Goal: Information Seeking & Learning: Find specific page/section

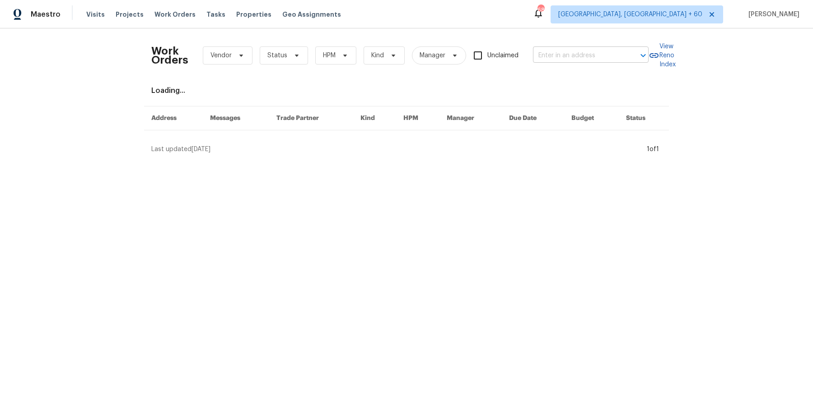
click at [598, 55] on input "text" at bounding box center [578, 56] width 90 height 14
paste input "13424 Contour Dr Sherman Oaks, CA 91423"
type input "13424 Contour Dr Sherman Oaks, CA 91423"
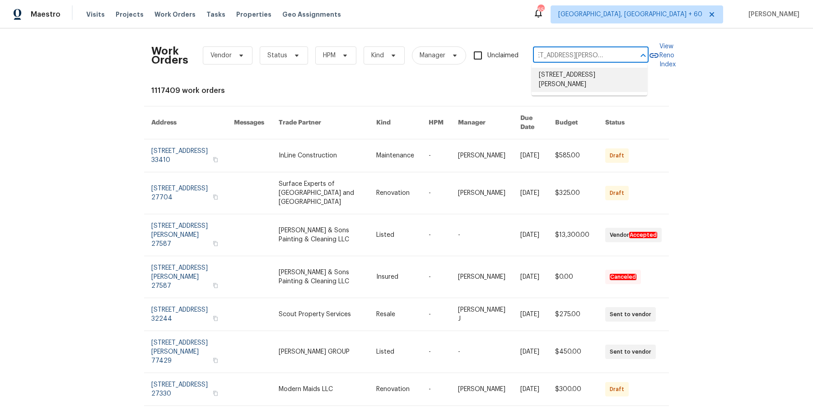
click at [592, 75] on li "13424 Contour Dr, Sherman Oaks, CA 91423" at bounding box center [589, 80] width 116 height 24
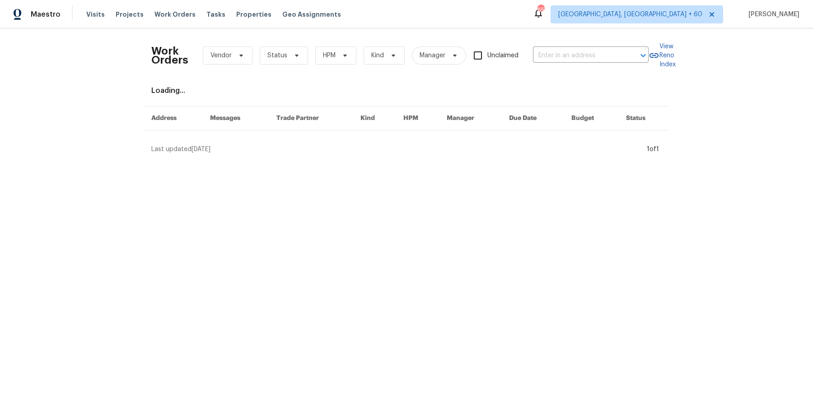
type input "13424 Contour Dr, Sherman Oaks, CA 91423"
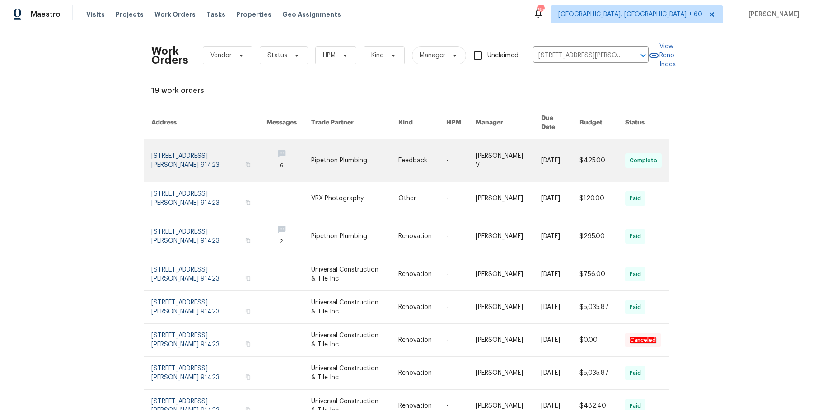
click at [460, 143] on link at bounding box center [460, 161] width 29 height 42
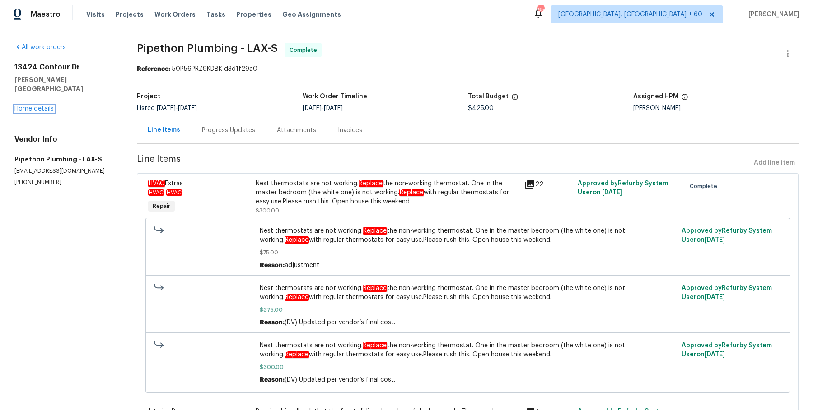
click at [41, 106] on link "Home details" at bounding box center [33, 109] width 39 height 6
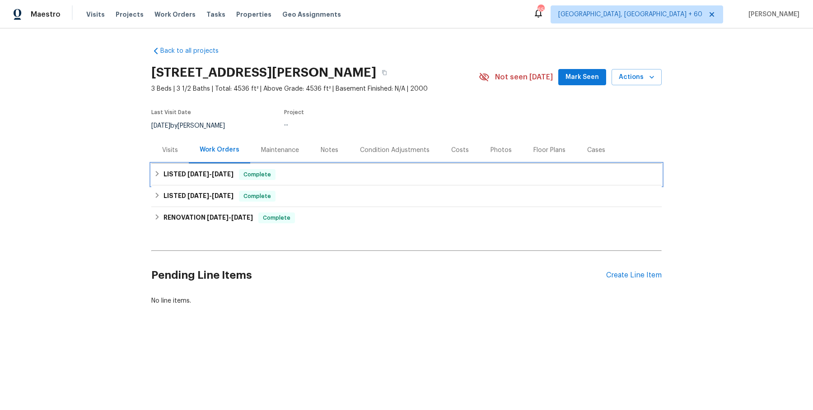
click at [300, 179] on div "LISTED 8/20/25 - 9/4/25 Complete" at bounding box center [406, 174] width 505 height 11
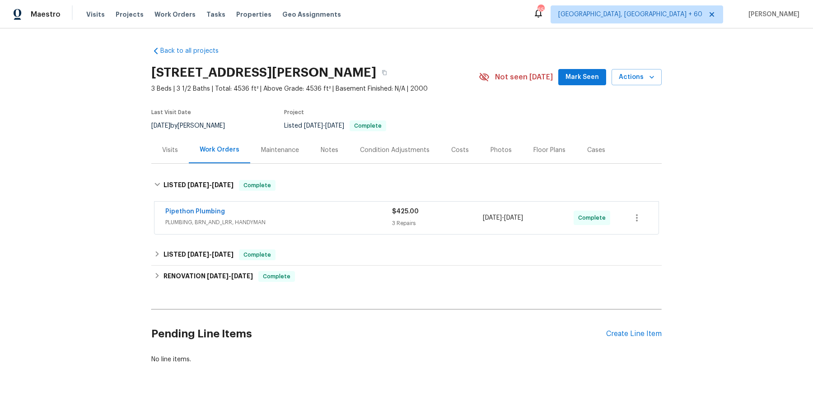
click at [300, 228] on div "Pipethon Plumbing PLUMBING, BRN_AND_LRR, HANDYMAN" at bounding box center [278, 218] width 227 height 22
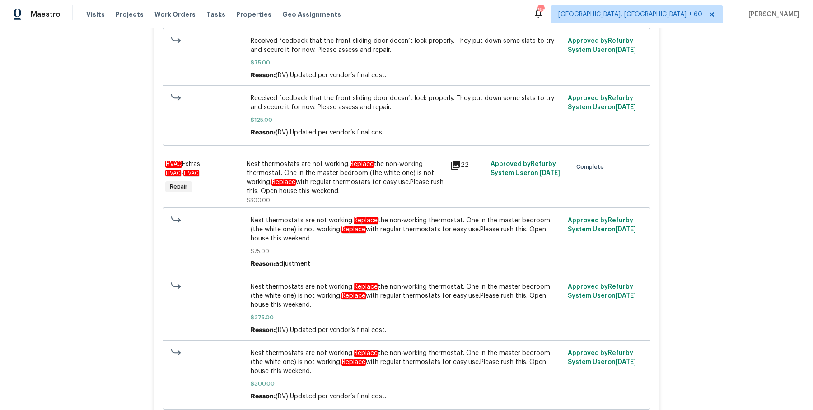
scroll to position [567, 0]
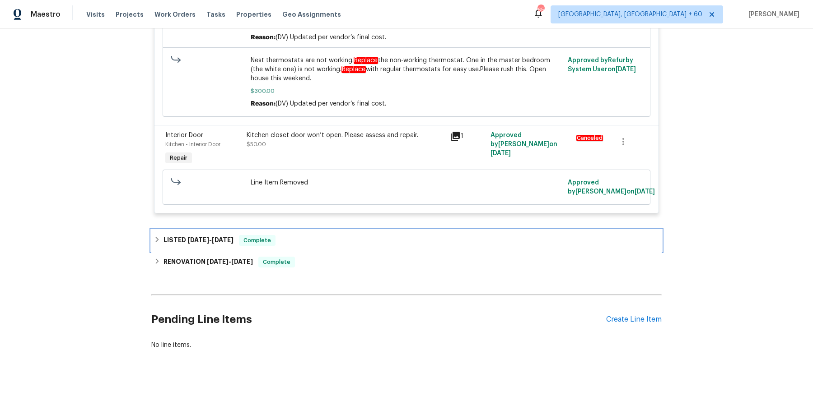
click at [307, 236] on div "LISTED 4/23/25 - 4/24/25 Complete" at bounding box center [406, 240] width 505 height 11
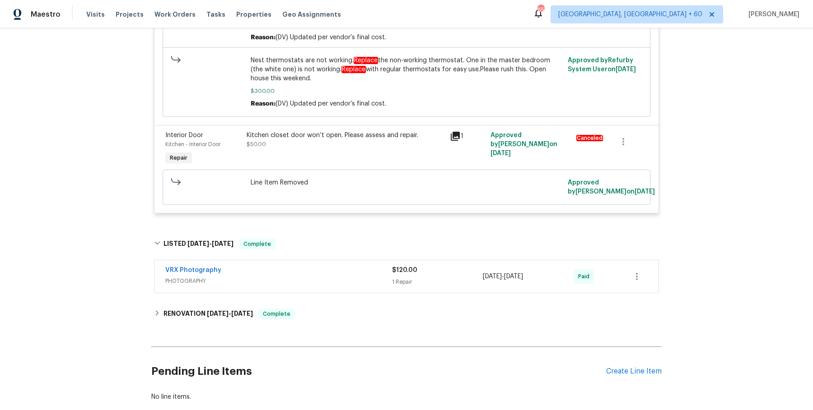
click at [325, 288] on div "VRX Photography PHOTOGRAPHY $120.00 1 Repair 4/23/2025 - 4/24/2025 Paid" at bounding box center [406, 277] width 504 height 33
click at [332, 270] on div "VRX Photography" at bounding box center [278, 271] width 227 height 11
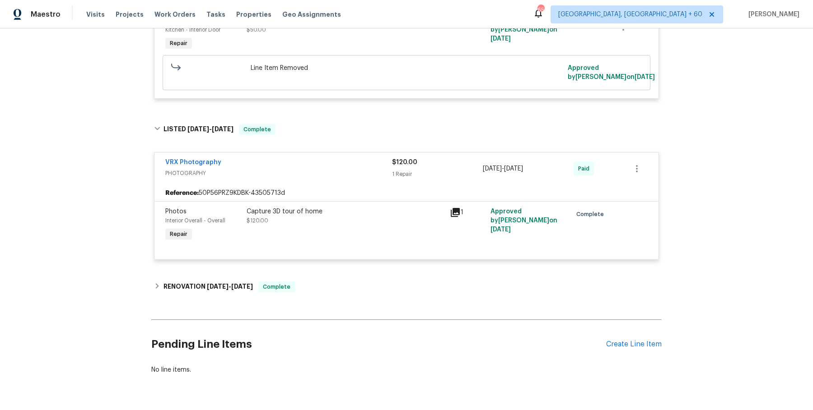
scroll to position [706, 0]
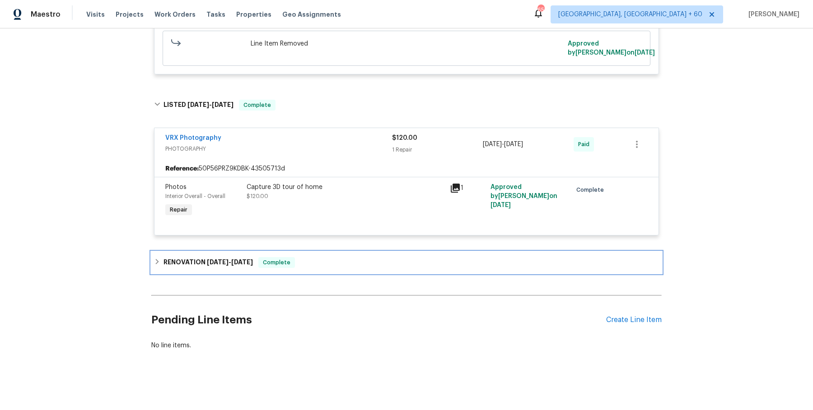
click at [333, 261] on div "RENOVATION 2/18/25 - 4/30/25 Complete" at bounding box center [406, 262] width 505 height 11
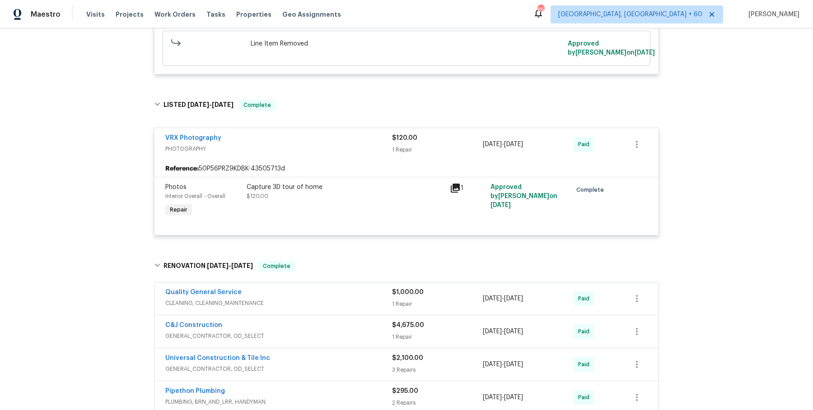
click at [333, 293] on div "Quality General Service" at bounding box center [278, 293] width 227 height 11
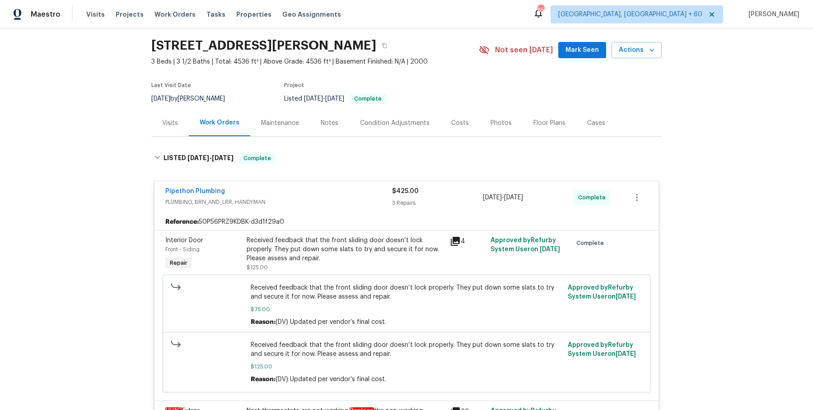
scroll to position [0, 0]
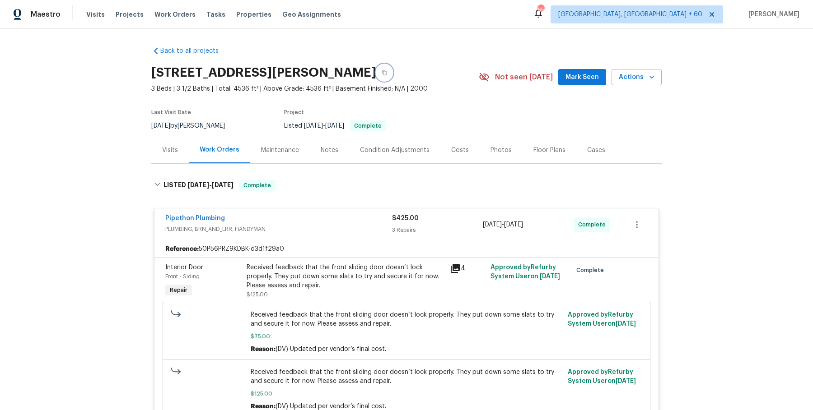
click at [392, 75] on button "button" at bounding box center [384, 73] width 16 height 16
click at [392, 67] on button "button" at bounding box center [384, 73] width 16 height 16
click at [392, 74] on button "button" at bounding box center [384, 73] width 16 height 16
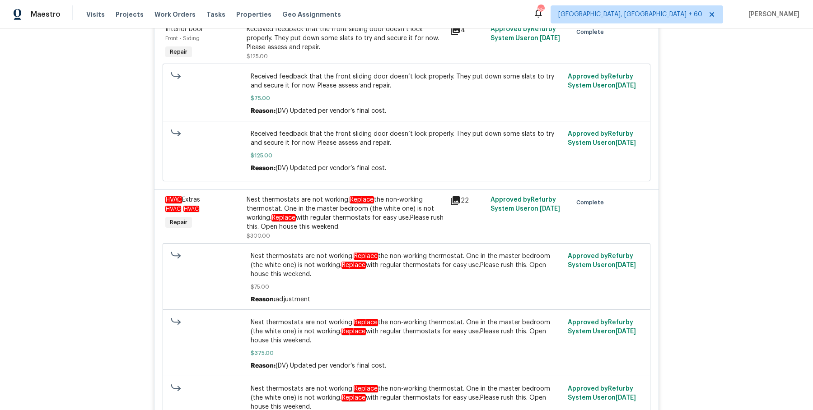
scroll to position [240, 0]
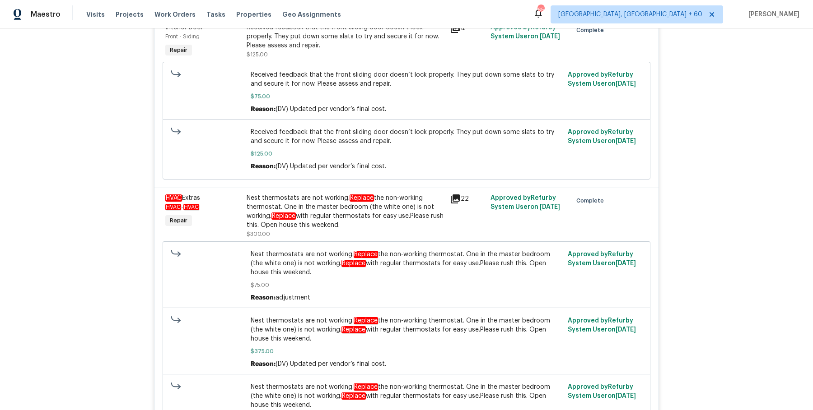
click at [300, 224] on div "Nest thermostats are not working. Replace the non-working thermostat. One in th…" at bounding box center [346, 212] width 198 height 36
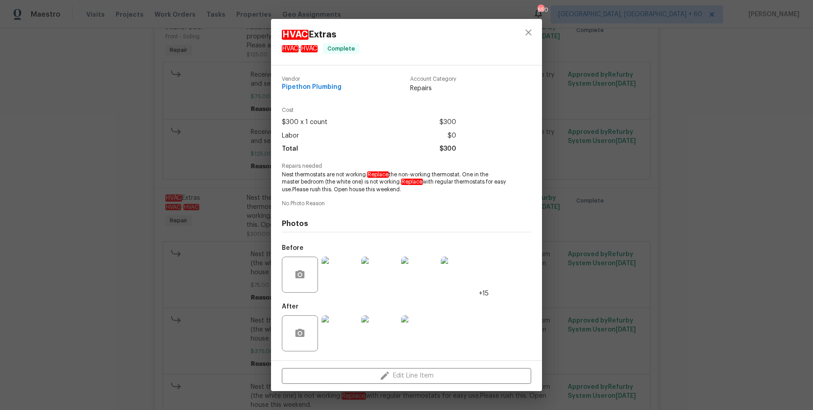
click at [691, 297] on div "HVAC Extras HVAC - HVAC Complete Vendor Pipethon Plumbing Account Category Repa…" at bounding box center [406, 205] width 813 height 410
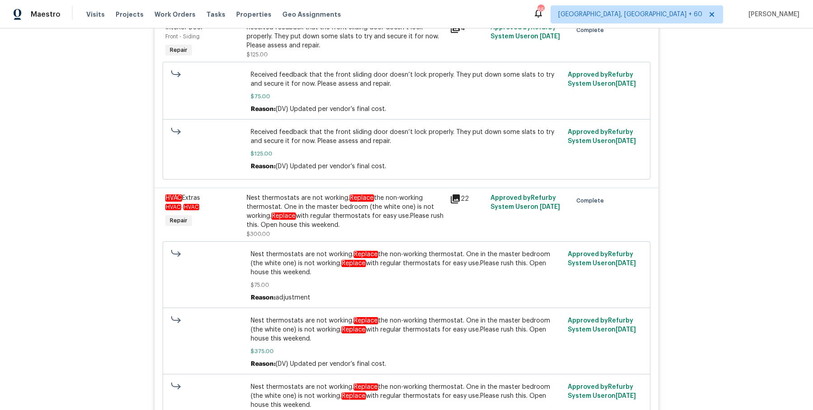
click at [415, 220] on div "Nest thermostats are not working. Replace the non-working thermostat. One in th…" at bounding box center [346, 212] width 198 height 36
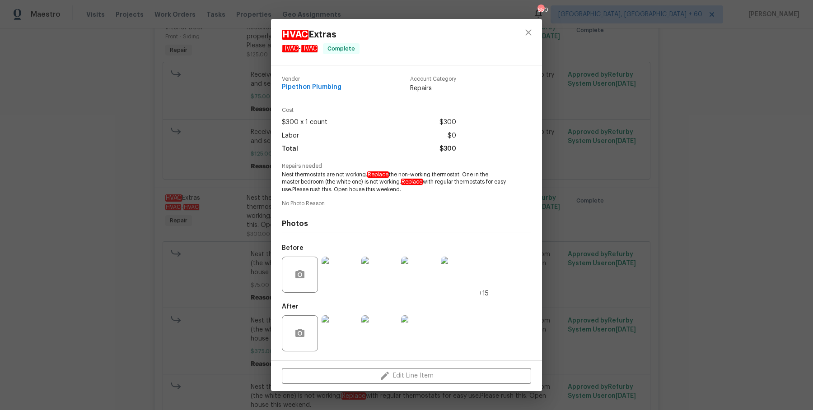
click at [570, 300] on div "HVAC Extras HVAC - HVAC Complete Vendor Pipethon Plumbing Account Category Repa…" at bounding box center [406, 205] width 813 height 410
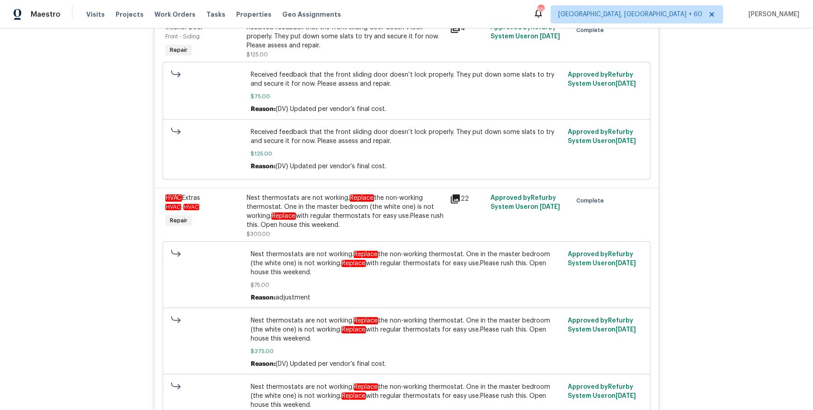
click at [364, 219] on div "Nest thermostats are not working. Replace the non-working thermostat. One in th…" at bounding box center [346, 212] width 198 height 36
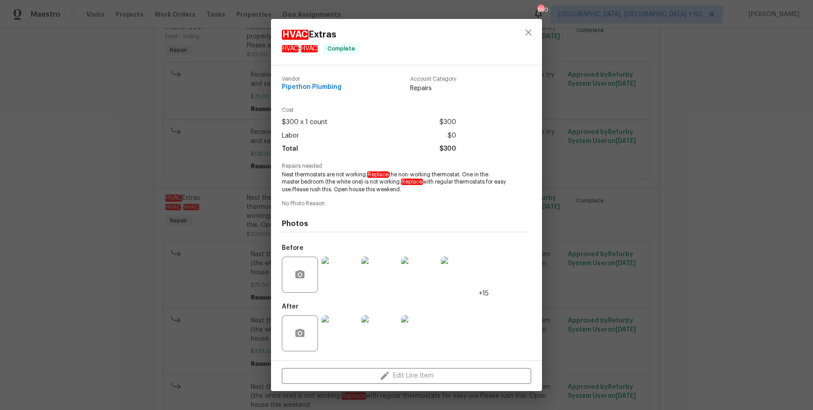
click at [205, 228] on div "HVAC Extras HVAC - HVAC Complete Vendor Pipethon Plumbing Account Category Repa…" at bounding box center [406, 205] width 813 height 410
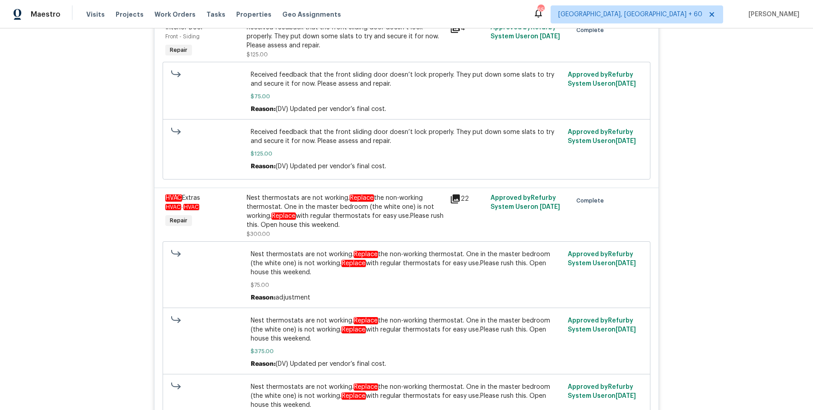
click at [277, 228] on div "Nest thermostats are not working. Replace the non-working thermostat. One in th…" at bounding box center [346, 212] width 198 height 36
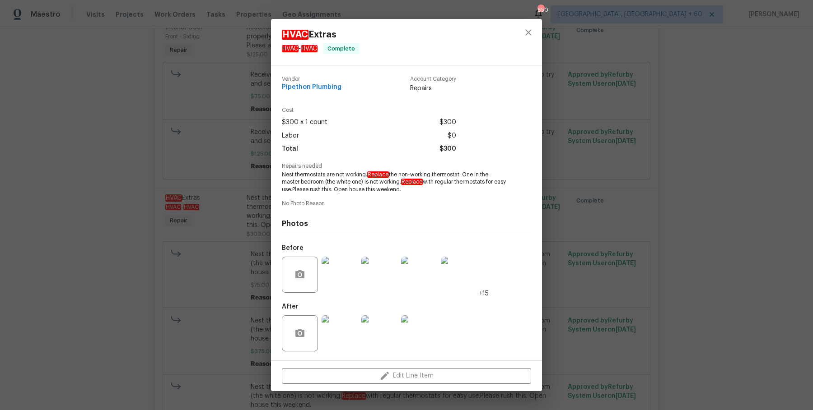
click at [284, 178] on span "Nest thermostats are not working. Replace the non-working thermostat. One in th…" at bounding box center [394, 182] width 224 height 23
click at [334, 201] on span "No Photo Reason" at bounding box center [406, 204] width 249 height 6
click at [589, 144] on div "HVAC Extras HVAC - HVAC Complete Vendor Pipethon Plumbing Account Category Repa…" at bounding box center [406, 205] width 813 height 410
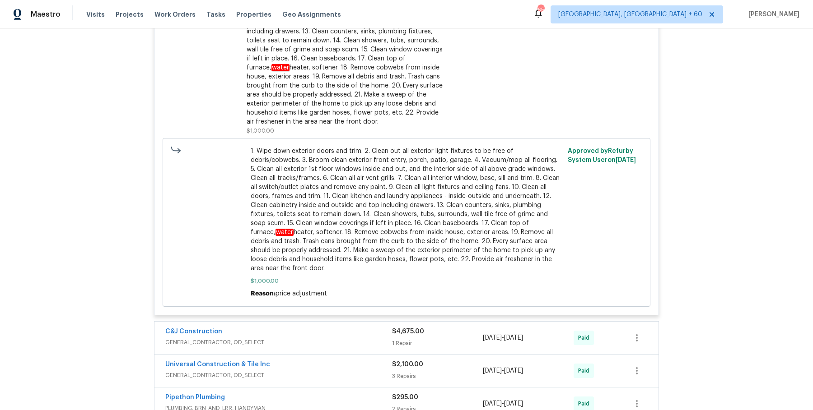
scroll to position [0, 0]
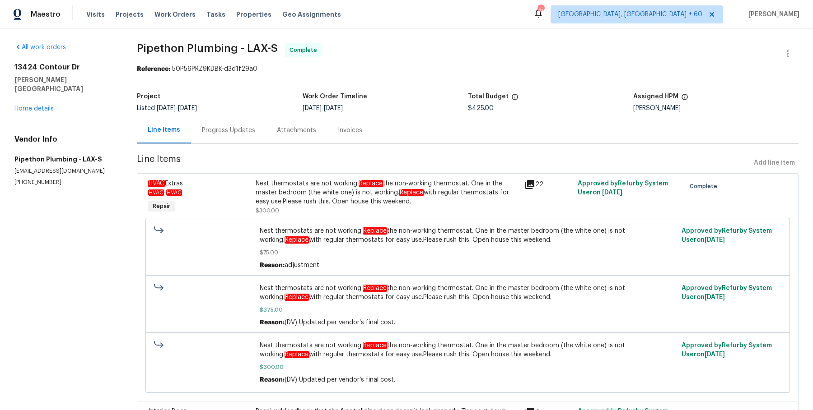
click at [228, 130] on div "Progress Updates" at bounding box center [228, 130] width 53 height 9
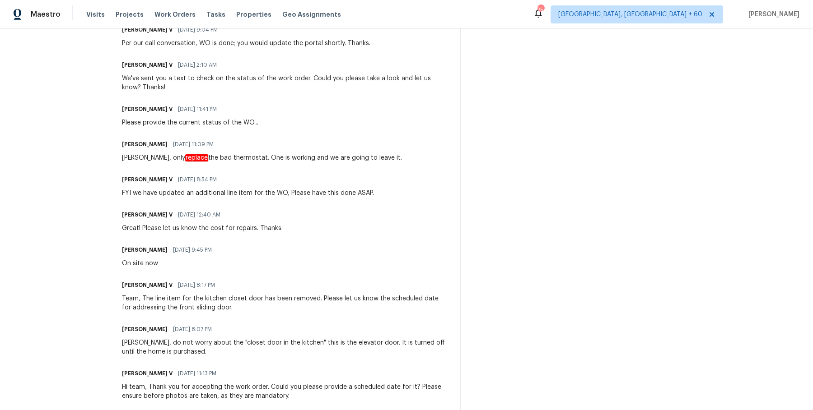
scroll to position [593, 0]
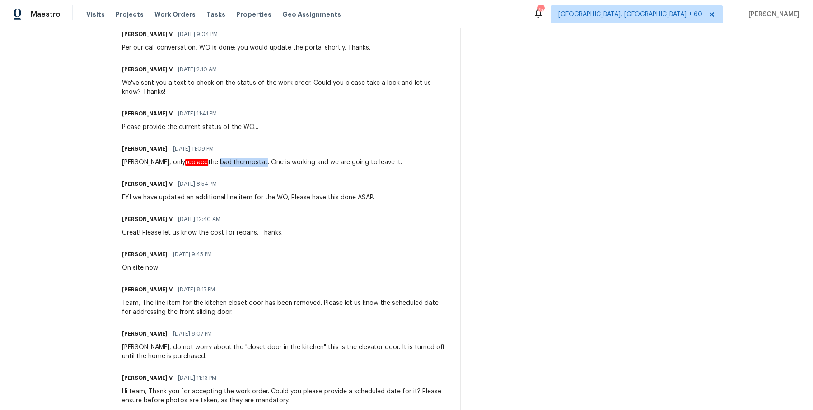
drag, startPoint x: 193, startPoint y: 162, endPoint x: 233, endPoint y: 163, distance: 39.3
click at [233, 163] on div "Andy, only replace the bad thermostat. One is working and we are going to leave…" at bounding box center [262, 162] width 280 height 9
copy div "bad thermosta"
click at [166, 14] on span "Work Orders" at bounding box center [174, 14] width 41 height 9
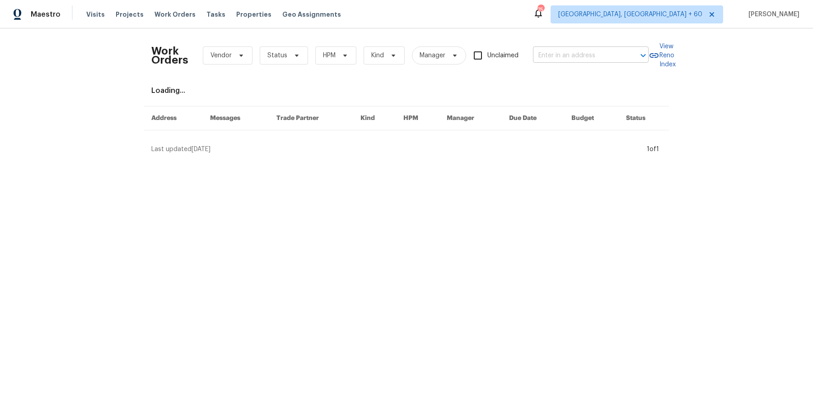
click at [613, 61] on input "text" at bounding box center [578, 56] width 90 height 14
paste input "1885 Leon Ave San Diego, CA 92154"
type input "1885 Leon Ave San Diego, CA 92154"
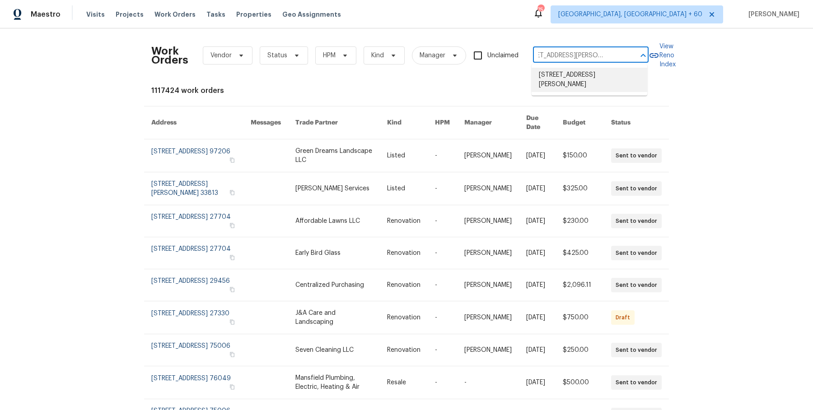
click at [606, 71] on li "1885 Leon Ave, San Diego, CA 92154" at bounding box center [589, 80] width 116 height 24
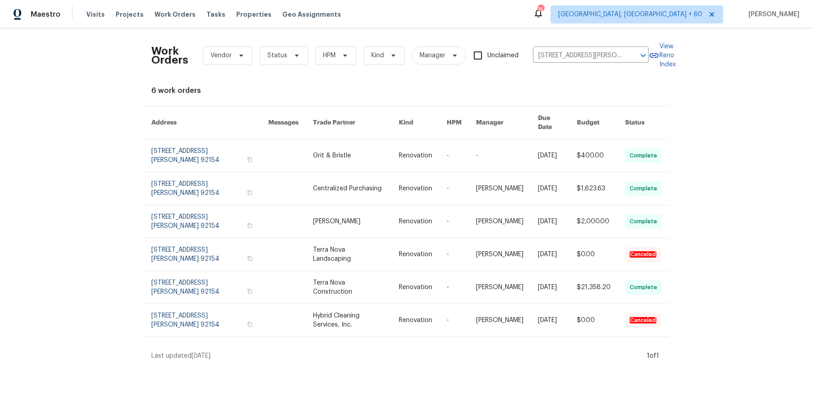
click at [415, 148] on link at bounding box center [423, 156] width 48 height 33
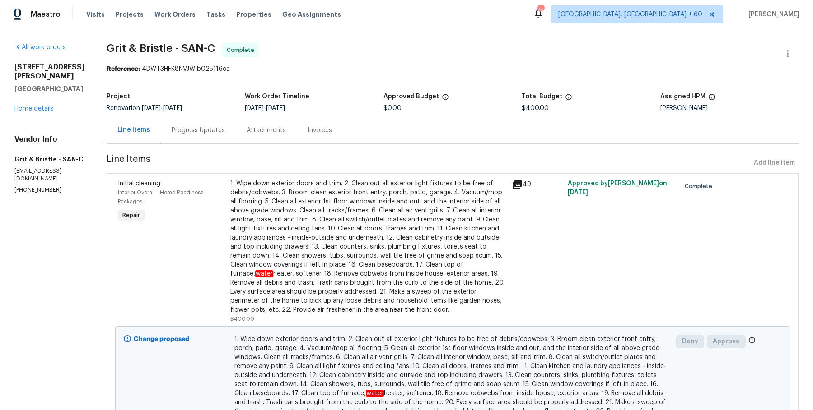
click at [162, 7] on div "Visits Projects Work Orders Tasks Properties Geo Assignments" at bounding box center [218, 14] width 265 height 18
click at [162, 14] on span "Work Orders" at bounding box center [174, 14] width 41 height 9
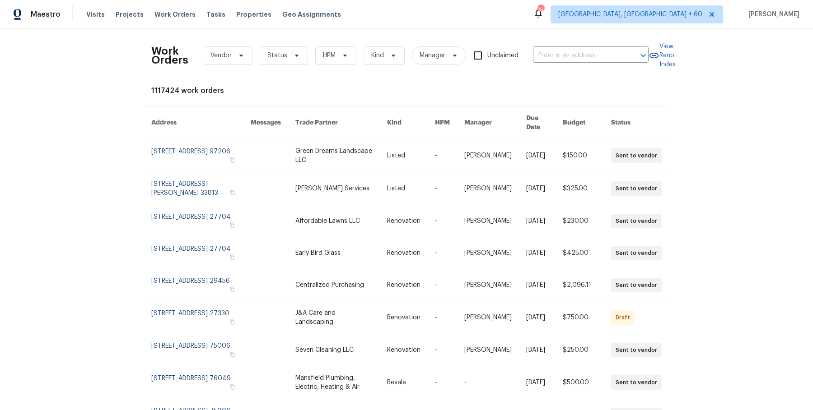
click at [567, 69] on div "Work Orders Vendor Status HPM Kind Manager Unclaimed ​" at bounding box center [399, 56] width 497 height 40
click at [567, 50] on input "text" at bounding box center [578, 56] width 90 height 14
paste input "1885 Leon Ave San Diego, CA 92154"
type input "1885 Leon Ave San Diego, CA 92154"
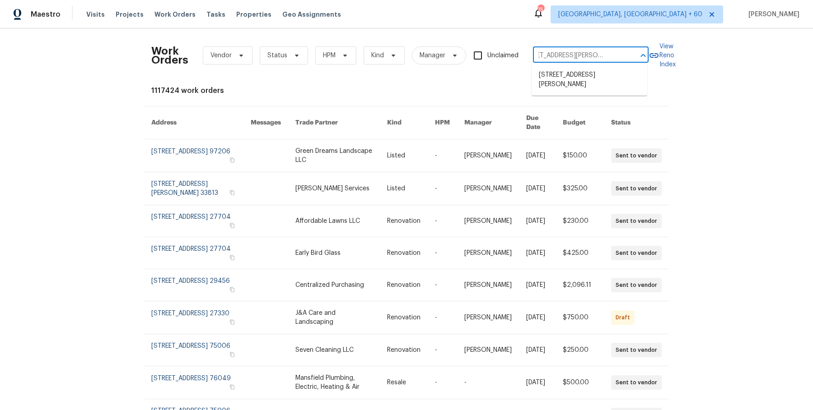
click at [564, 73] on li "1885 Leon Ave, San Diego, CA 92154" at bounding box center [589, 80] width 116 height 24
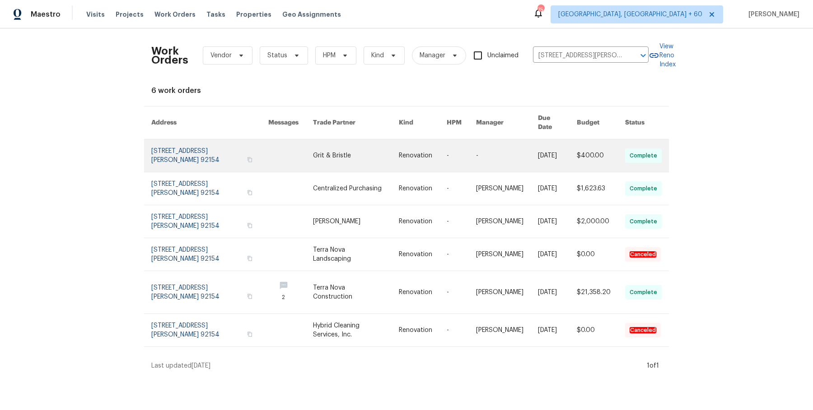
click at [464, 149] on link at bounding box center [461, 156] width 29 height 33
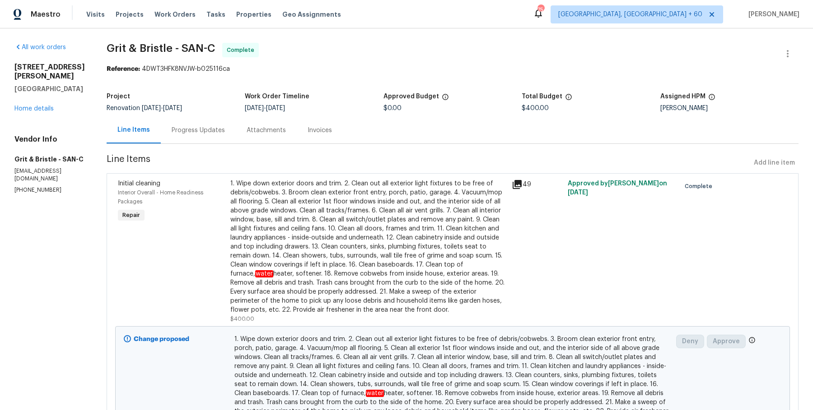
click at [42, 92] on div "1885 Leon Ave San Diego, CA 92154 Home details" at bounding box center [49, 88] width 70 height 51
click at [42, 96] on div "1885 Leon Ave San Diego, CA 92154 Home details" at bounding box center [49, 88] width 70 height 51
click at [40, 106] on div "All work orders 1885 Leon Ave San Diego, CA 92154 Home details Vendor Info Grit…" at bounding box center [49, 118] width 70 height 151
click at [40, 104] on div "All work orders 1885 Leon Ave San Diego, CA 92154 Home details Vendor Info Grit…" at bounding box center [49, 118] width 70 height 151
click at [41, 106] on link "Home details" at bounding box center [33, 109] width 39 height 6
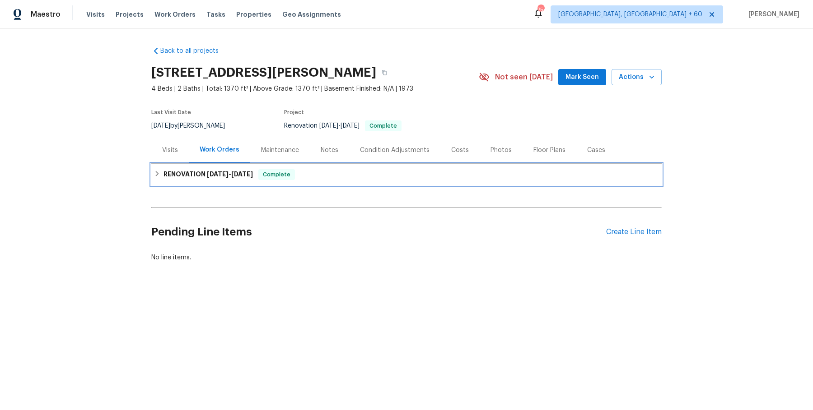
click at [159, 168] on div "RENOVATION 8/13/25 - 9/3/25 Complete" at bounding box center [406, 175] width 510 height 22
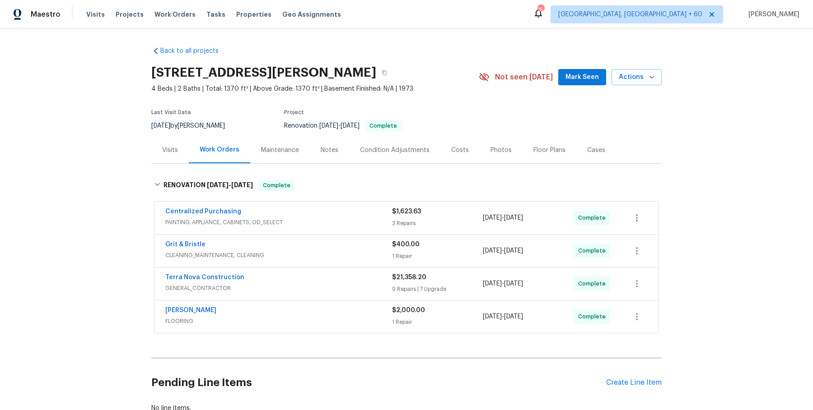
click at [312, 216] on div "Centralized Purchasing" at bounding box center [278, 212] width 227 height 11
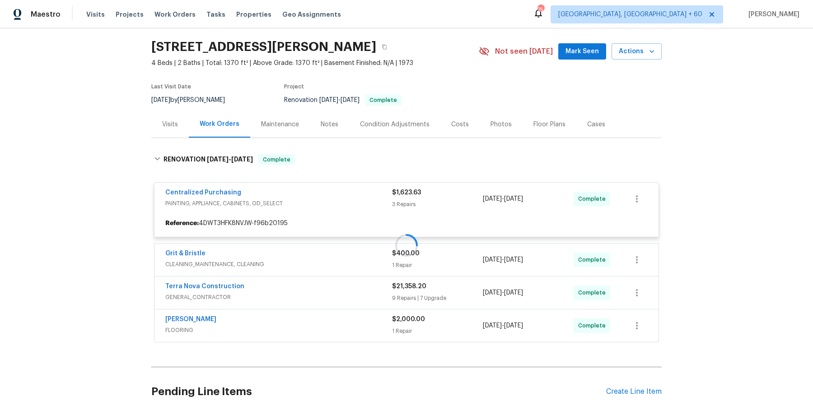
scroll to position [30, 0]
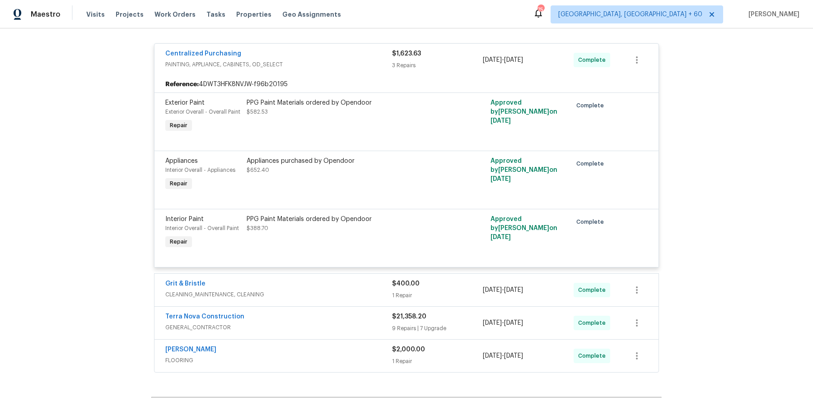
click at [341, 293] on span "CLEANING_MAINTENANCE, CLEANING" at bounding box center [278, 294] width 227 height 9
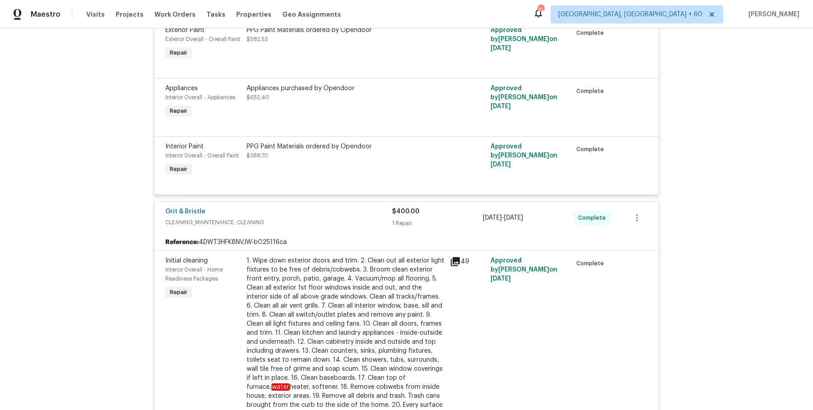
scroll to position [674, 0]
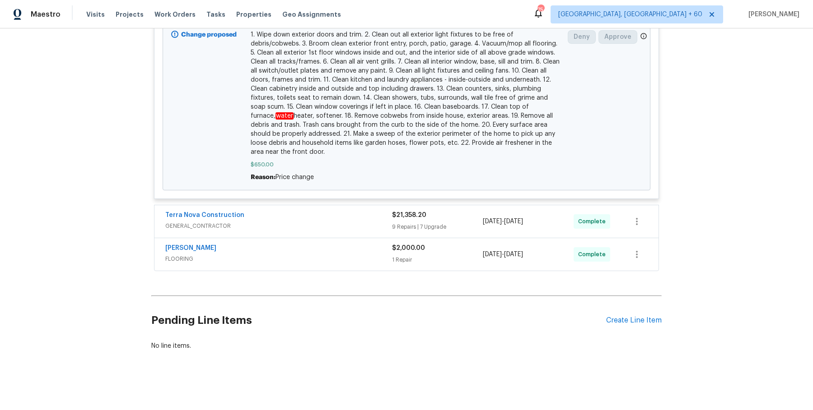
click at [362, 231] on div "Terra Nova Construction GENERAL_CONTRACTOR" at bounding box center [278, 222] width 227 height 22
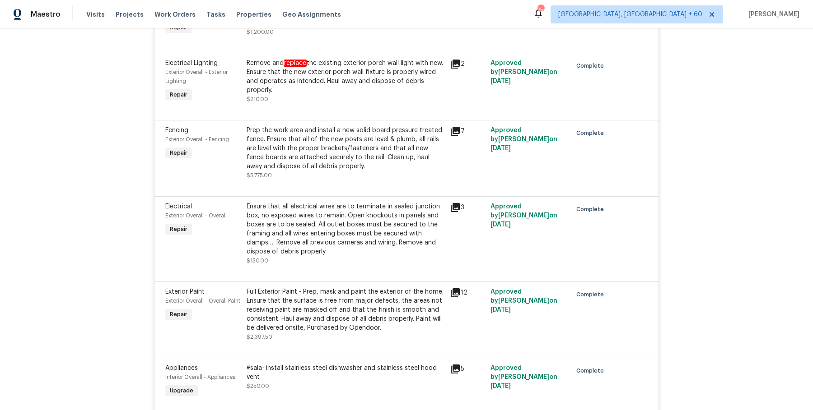
scroll to position [1820, 0]
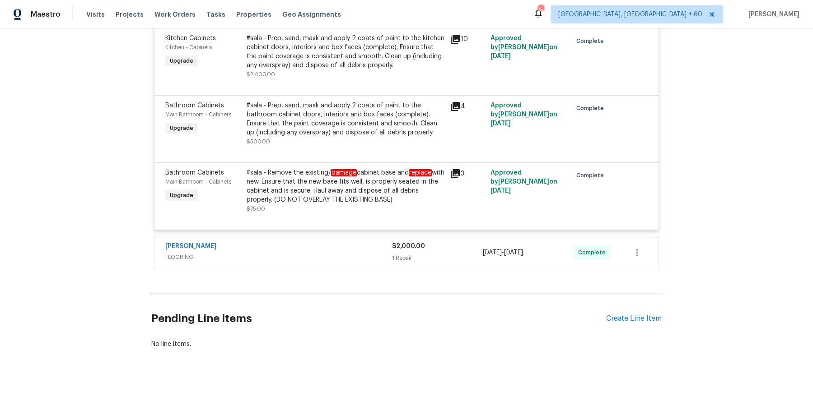
click at [358, 255] on span "FLOORING" at bounding box center [278, 257] width 227 height 9
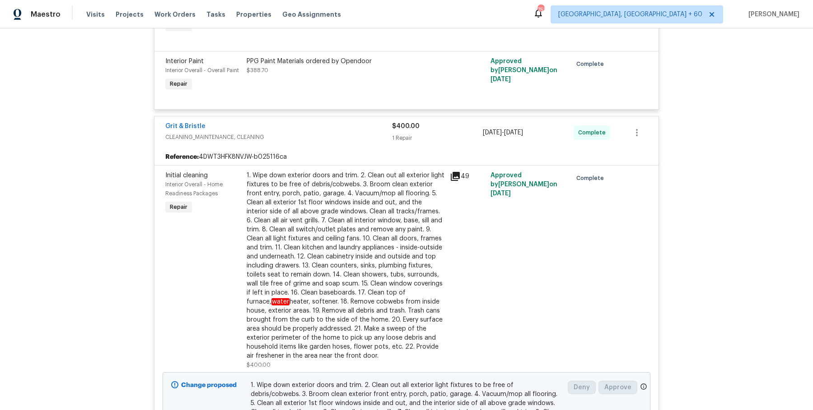
scroll to position [0, 0]
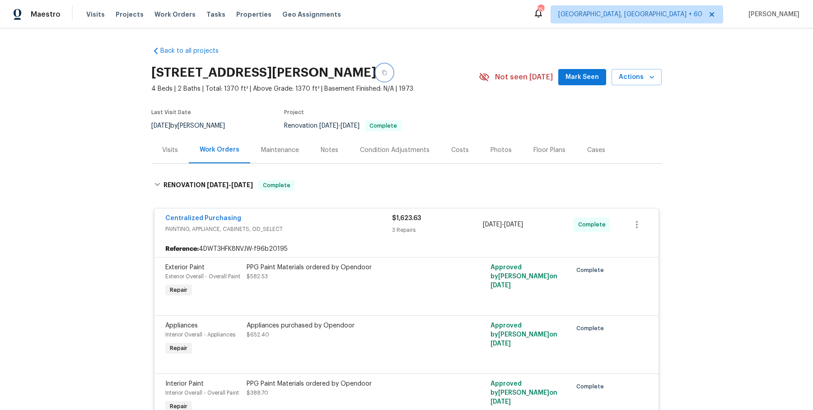
click at [379, 66] on button "button" at bounding box center [384, 73] width 16 height 16
click at [182, 11] on span "Work Orders" at bounding box center [174, 14] width 41 height 9
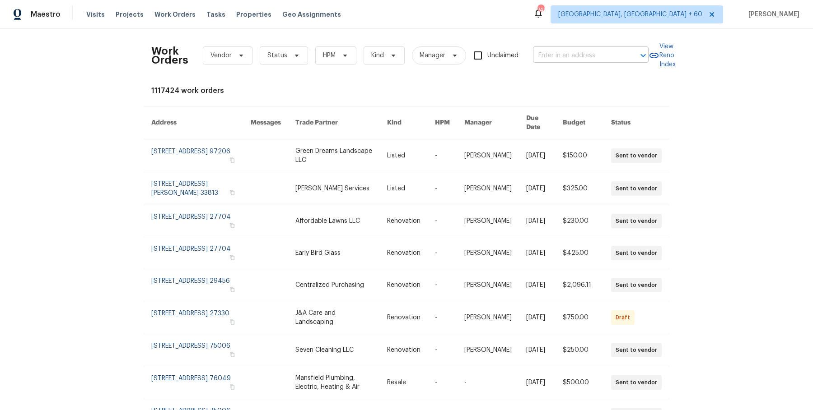
click at [549, 57] on input "text" at bounding box center [578, 56] width 90 height 14
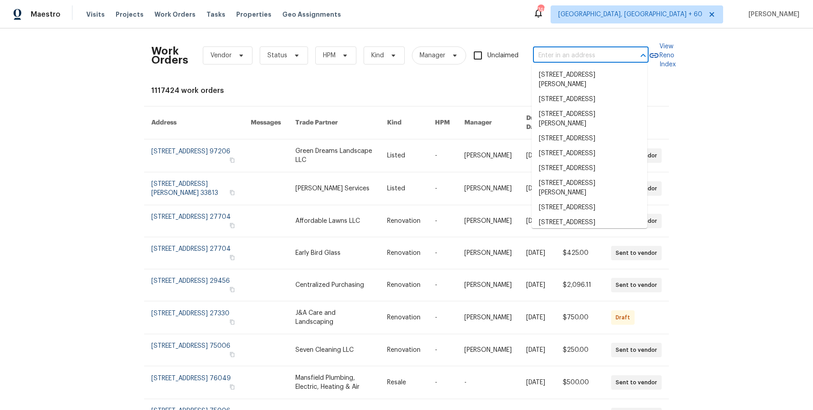
paste input "321 Beacon Hill Dr Allen, TX 75013"
type input "321 Beacon Hill Dr Allen, TX 75013"
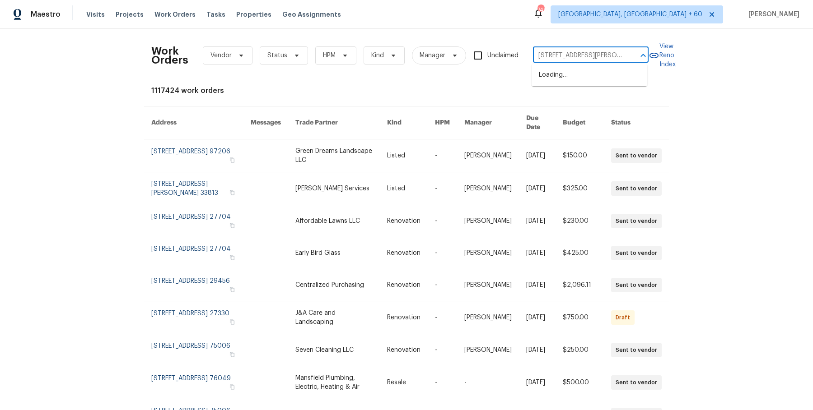
scroll to position [0, 15]
click at [578, 76] on li "321 Beacon Hill Dr, Allen, TX 75013" at bounding box center [589, 75] width 116 height 15
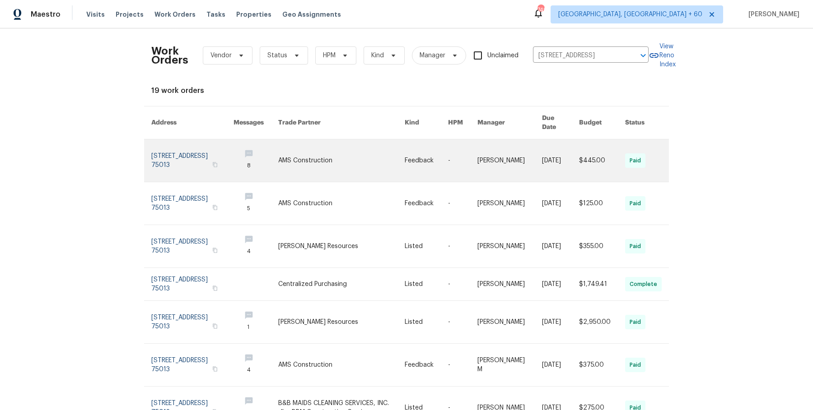
click at [461, 167] on link at bounding box center [462, 161] width 29 height 42
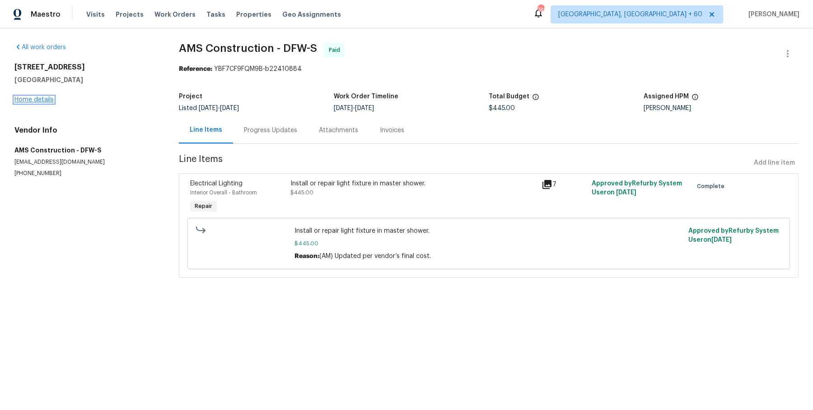
click at [28, 99] on link "Home details" at bounding box center [33, 100] width 39 height 6
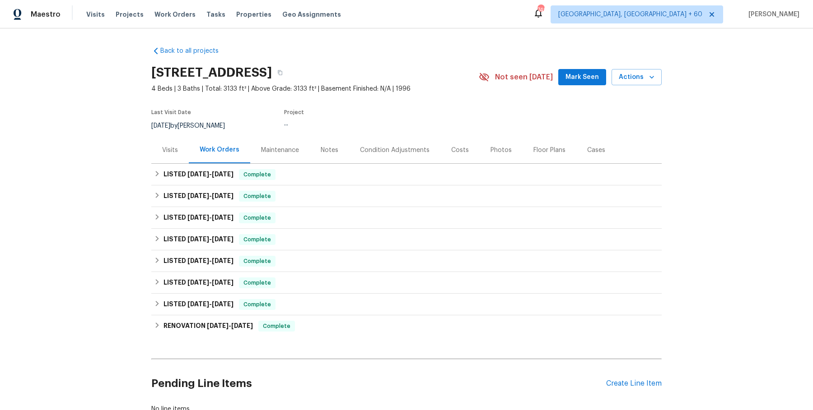
click at [167, 158] on div "Visits" at bounding box center [169, 150] width 37 height 27
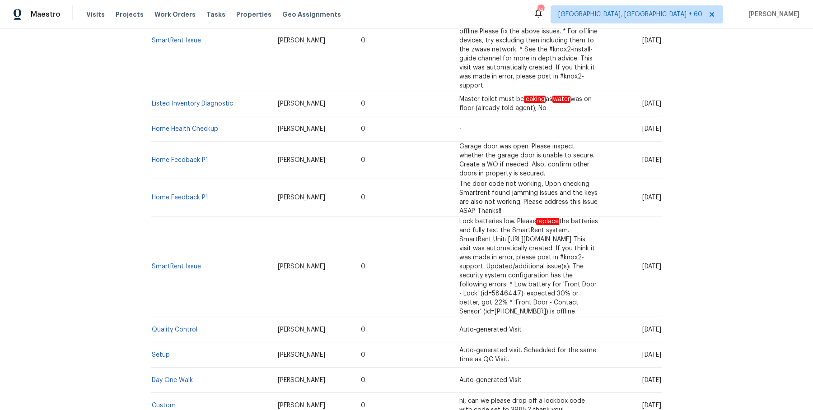
scroll to position [484, 0]
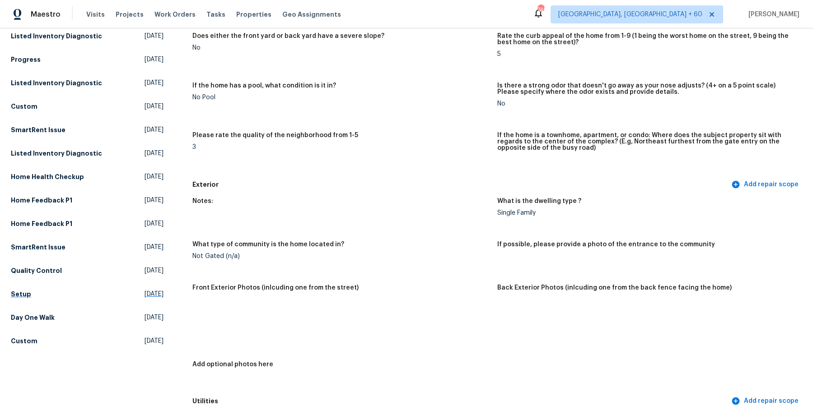
scroll to position [180, 0]
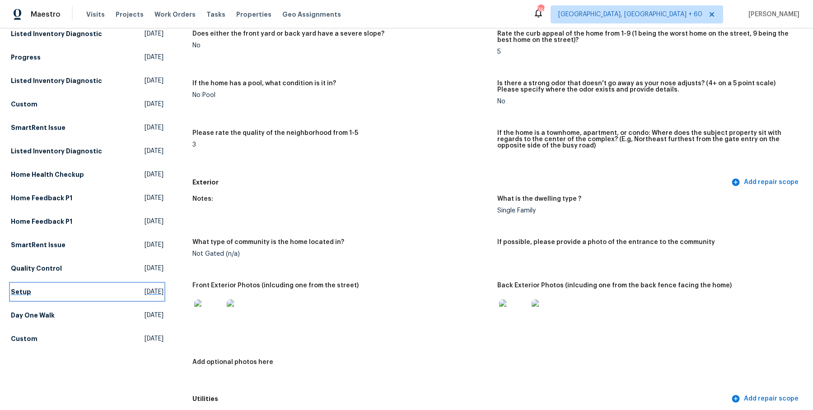
click at [22, 295] on h5 "Setup" at bounding box center [21, 292] width 20 height 9
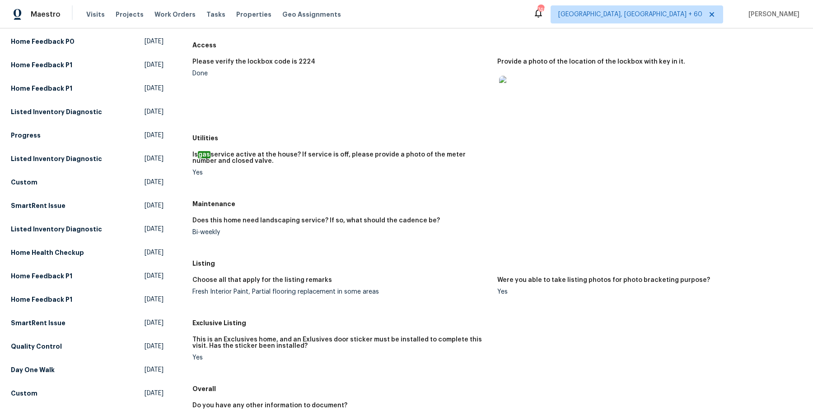
scroll to position [121, 0]
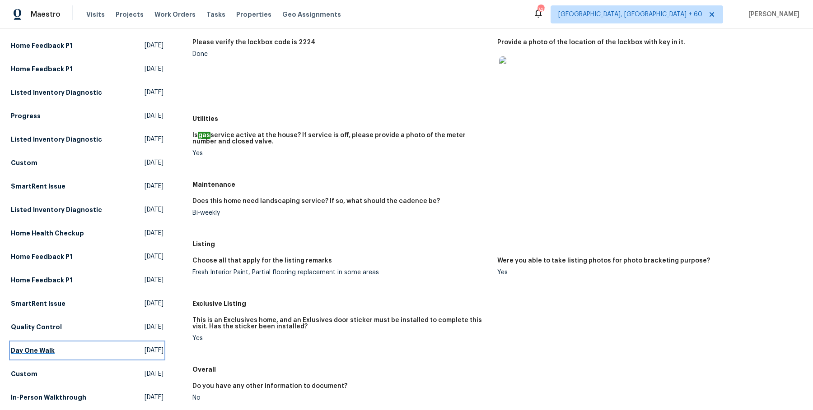
click at [18, 348] on h5 "Day One Walk" at bounding box center [33, 350] width 44 height 9
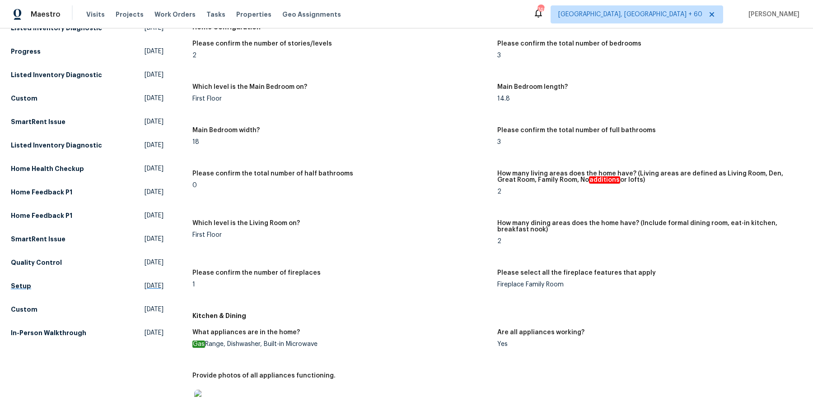
scroll to position [192, 0]
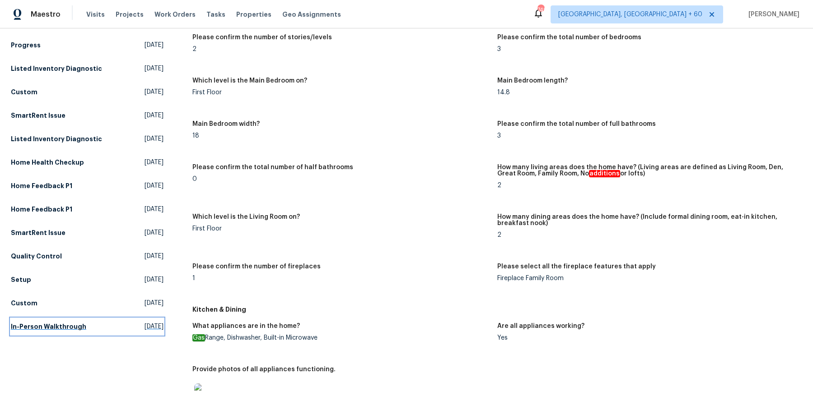
click at [64, 332] on link "In-Person Walkthrough Thu, Jan 09 2025" at bounding box center [87, 327] width 153 height 16
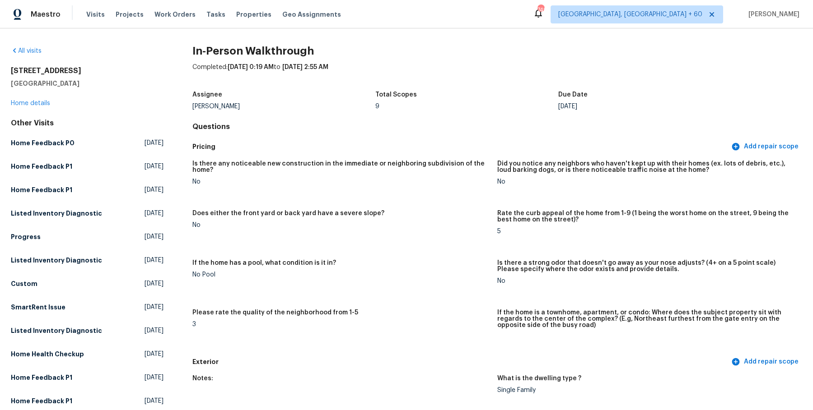
click at [173, 23] on div "Visits Projects Work Orders Tasks Properties Geo Assignments" at bounding box center [218, 14] width 265 height 18
click at [168, 18] on span "Work Orders" at bounding box center [174, 14] width 41 height 9
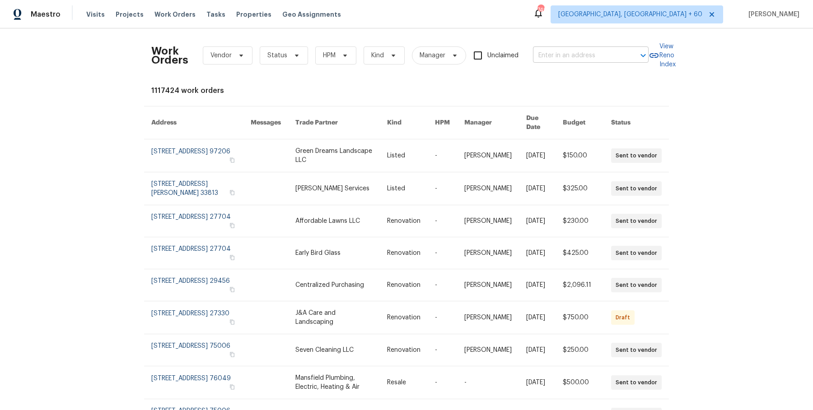
click at [598, 54] on input "text" at bounding box center [578, 56] width 90 height 14
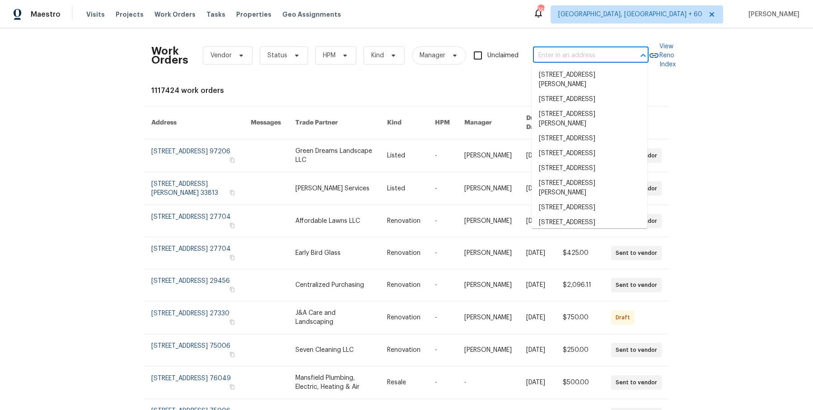
paste input "1885 Leon Ave San Diego, CA 92154"
type input "1885 Leon Ave San Diego, CA 92154"
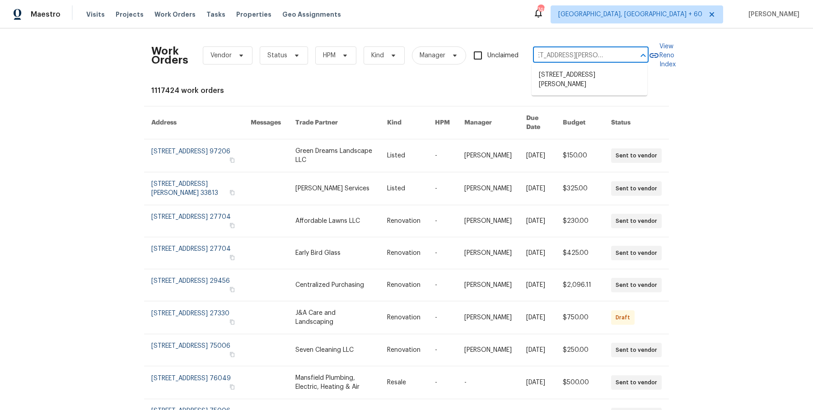
click at [592, 69] on li "1885 Leon Ave, San Diego, CA 92154" at bounding box center [589, 80] width 116 height 24
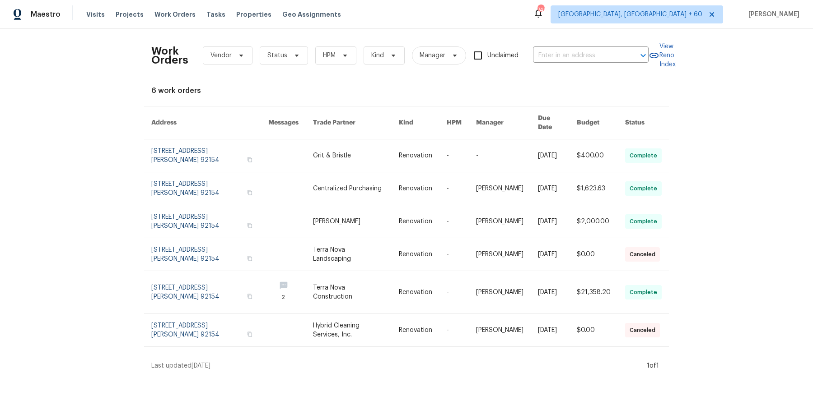
type input "1885 Leon Ave, San Diego, CA 92154"
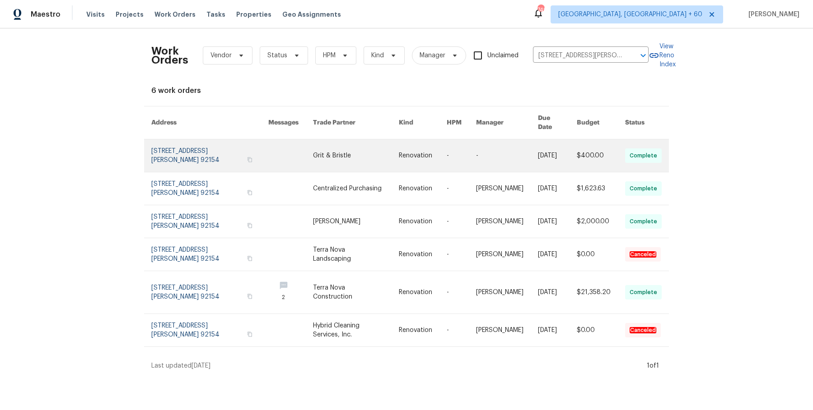
click at [554, 154] on link at bounding box center [557, 156] width 38 height 33
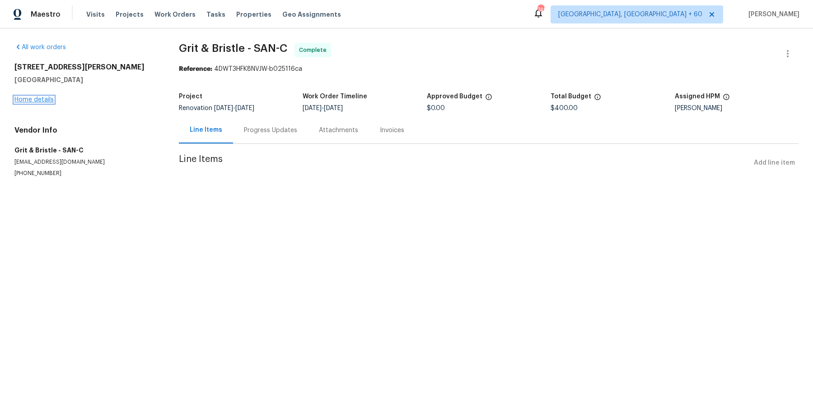
click at [42, 99] on link "Home details" at bounding box center [33, 100] width 39 height 6
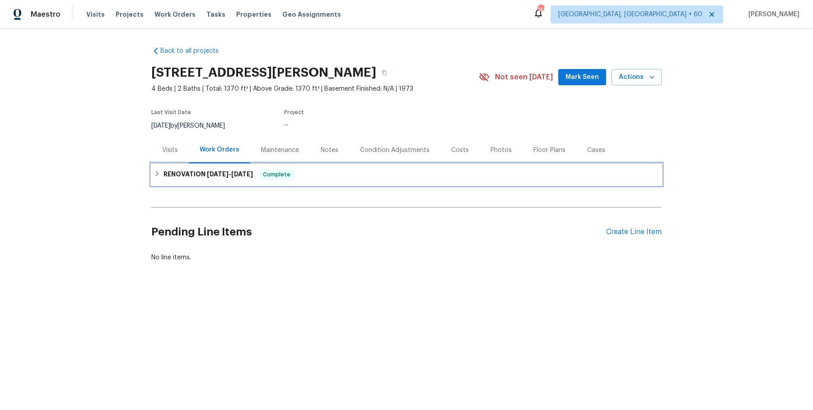
click at [289, 177] on span "Complete" at bounding box center [276, 174] width 35 height 9
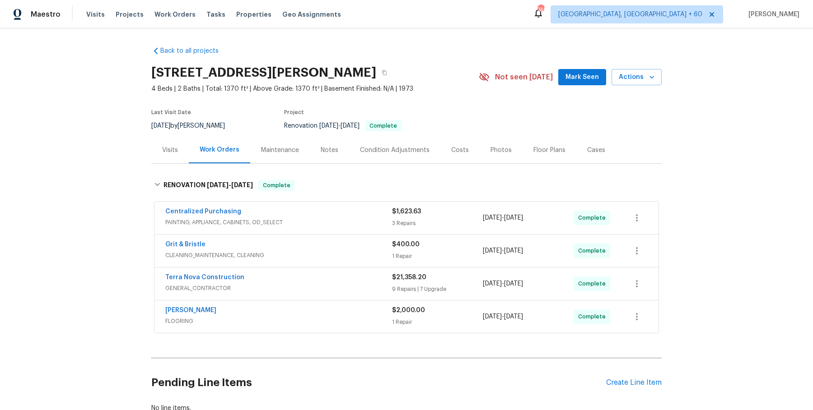
click at [300, 215] on div "Centralized Purchasing" at bounding box center [278, 212] width 227 height 11
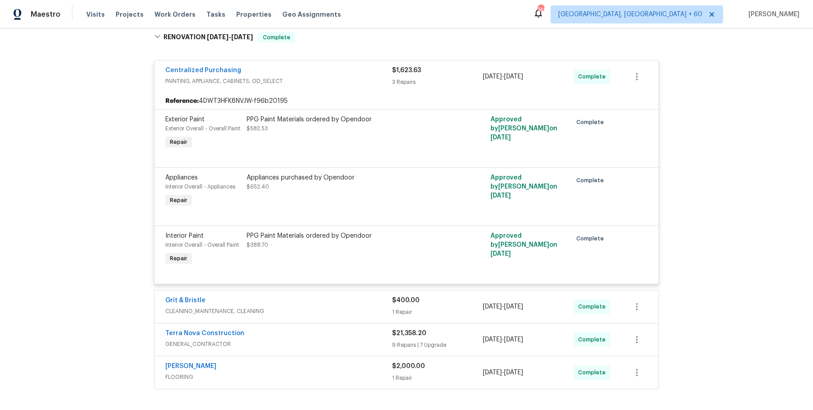
scroll to position [266, 0]
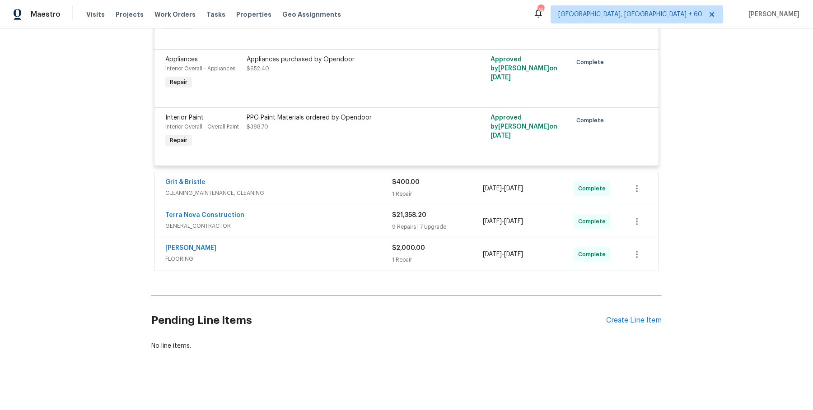
click at [306, 197] on div "Grit & Bristle CLEANING_MAINTENANCE, CLEANING" at bounding box center [278, 189] width 227 height 22
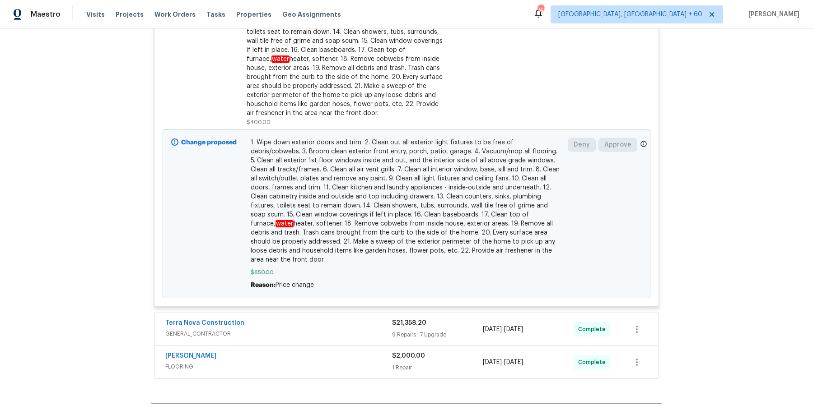
scroll to position [674, 0]
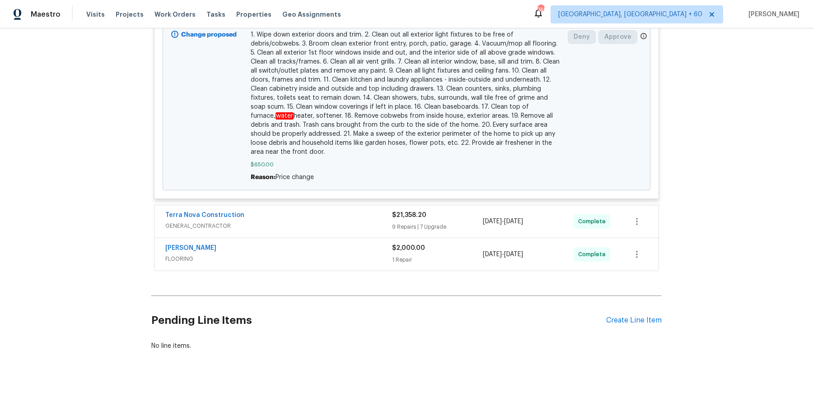
click at [370, 222] on span "GENERAL_CONTRACTOR" at bounding box center [278, 226] width 227 height 9
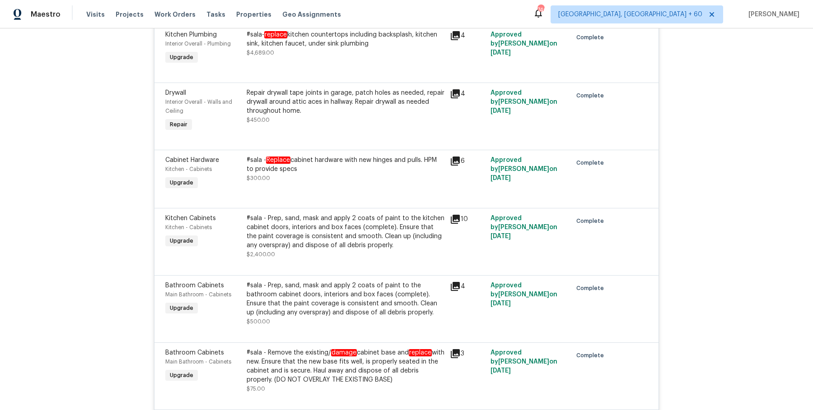
scroll to position [1820, 0]
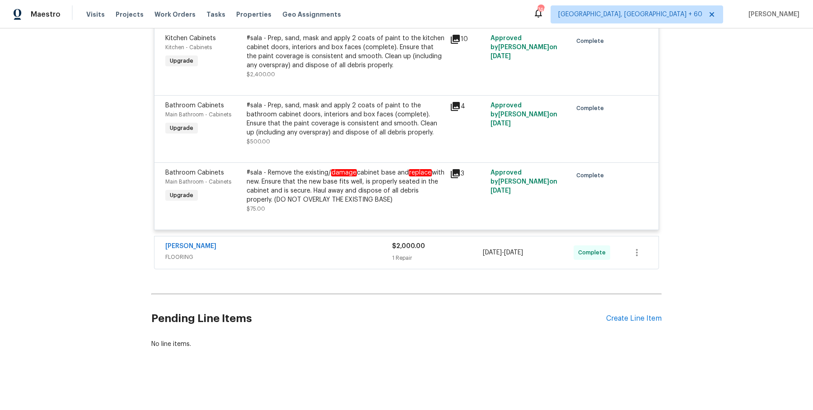
click at [359, 254] on span "FLOORING" at bounding box center [278, 257] width 227 height 9
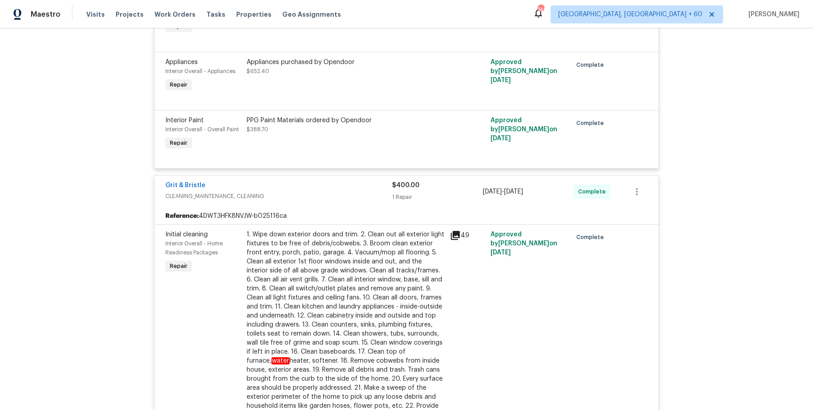
scroll to position [0, 0]
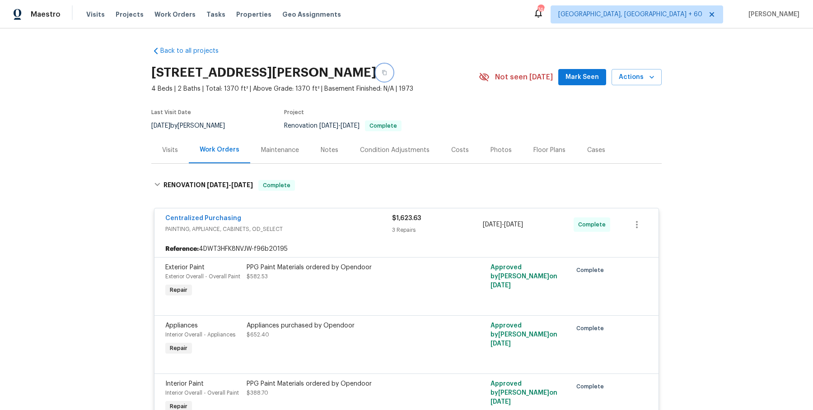
click at [379, 77] on button "button" at bounding box center [384, 73] width 16 height 16
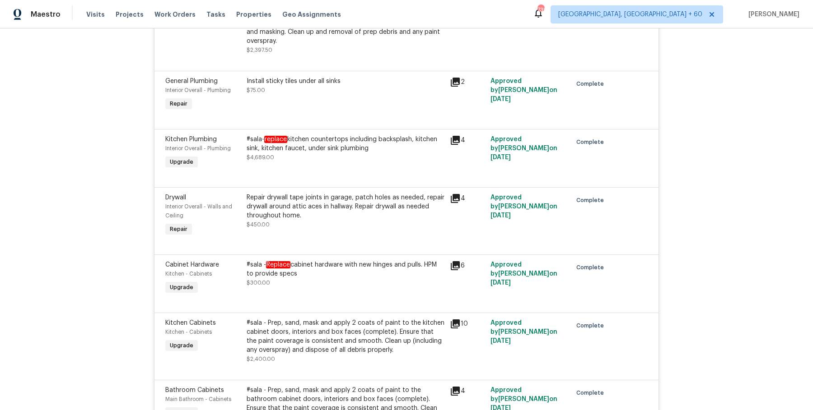
scroll to position [1523, 0]
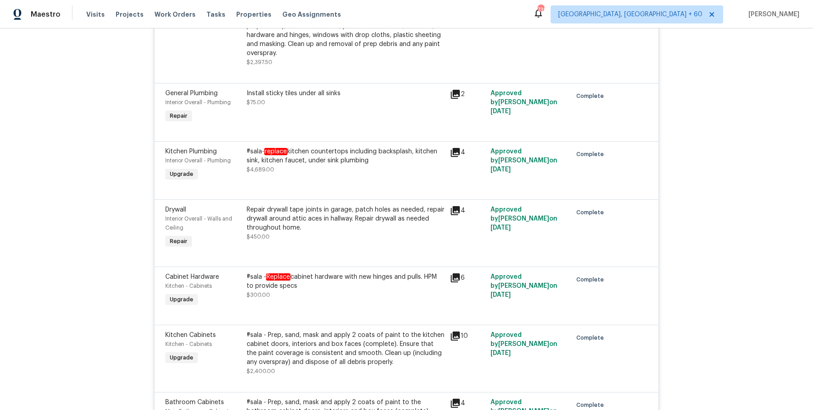
click at [337, 147] on div "#sala- replace kitchen countertops including backsplash, kitchen sink, kitchen …" at bounding box center [346, 156] width 198 height 18
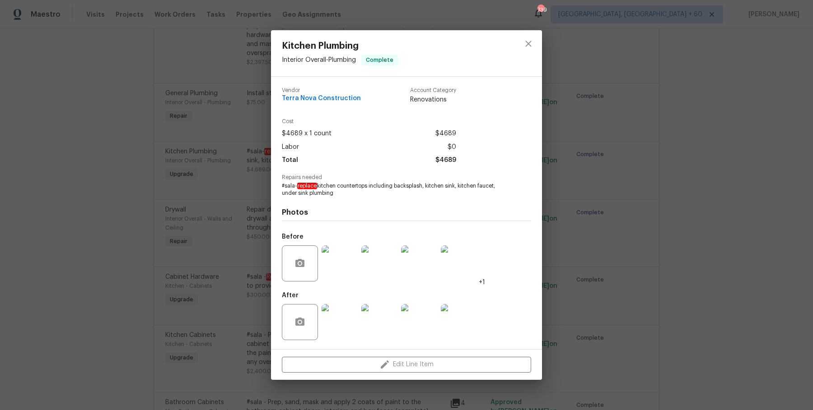
click at [284, 206] on div "Photos Before +1 After" at bounding box center [406, 271] width 249 height 149
click at [267, 287] on div "Kitchen Plumbing Interior Overall - Plumbing Complete Vendor Terra Nova Constru…" at bounding box center [406, 205] width 813 height 410
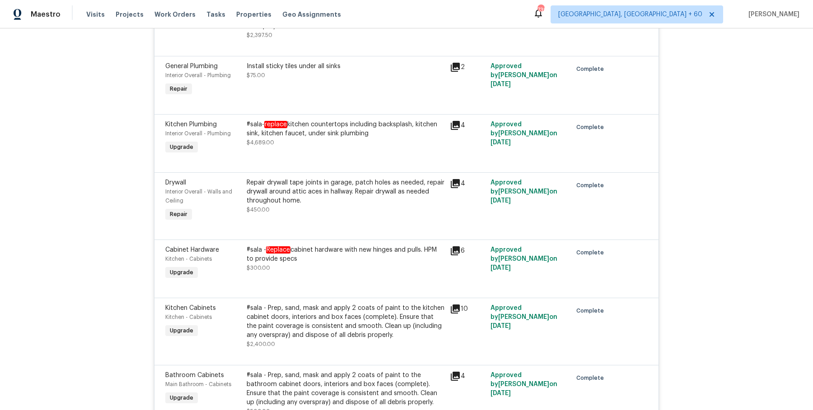
scroll to position [1556, 0]
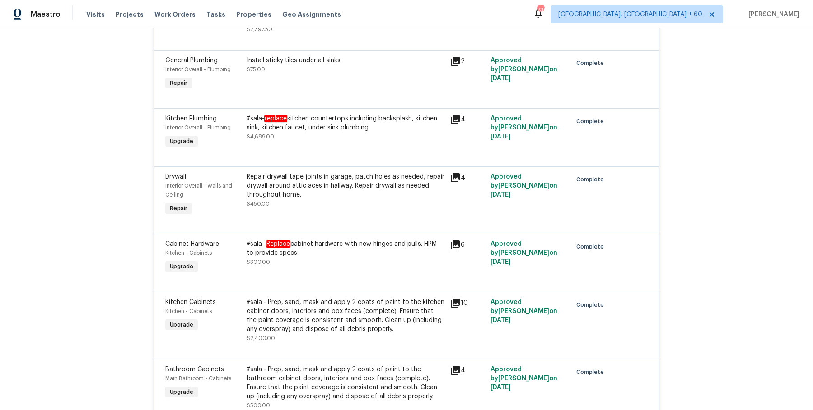
click at [296, 196] on div "Repair drywall tape joints in garage, patch holes as needed, repair drywall aro…" at bounding box center [346, 185] width 198 height 27
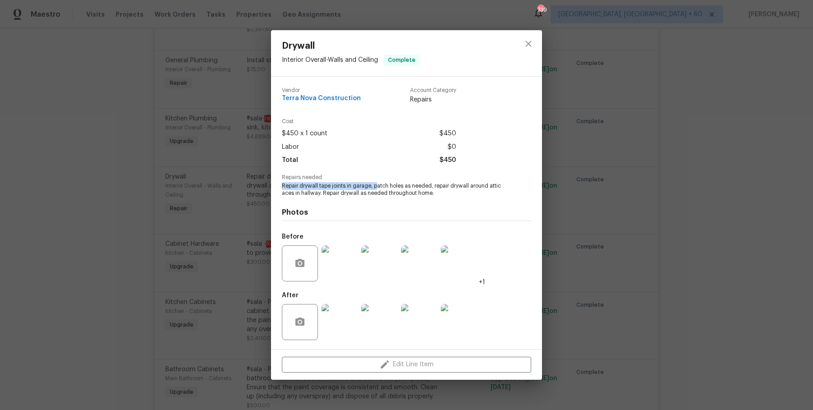
drag, startPoint x: 282, startPoint y: 186, endPoint x: 376, endPoint y: 184, distance: 94.4
click at [376, 184] on span "Repair drywall tape joints in garage, patch holes as needed, repair drywall aro…" at bounding box center [394, 189] width 224 height 15
click at [578, 218] on div "Drywall Interior Overall - Walls and Ceiling Complete Vendor Terra Nova Constru…" at bounding box center [406, 205] width 813 height 410
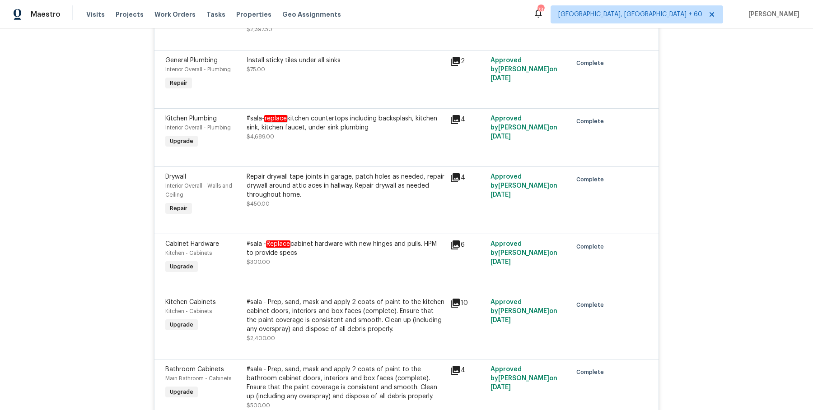
click at [671, 214] on div "Back to all projects 1885 Leon Ave, San Diego, CA 92154 4 Beds | 2 Baths | Tota…" at bounding box center [406, 219] width 813 height 382
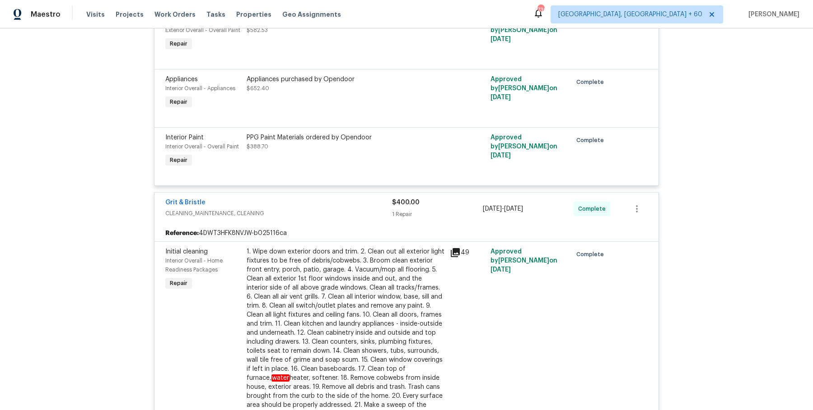
scroll to position [0, 0]
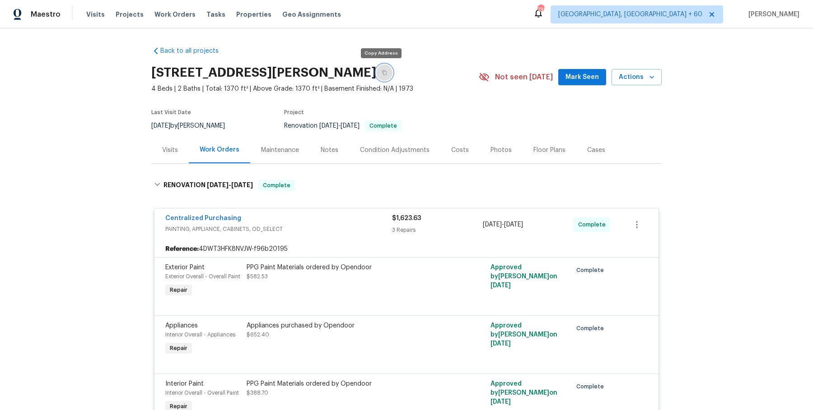
click at [382, 75] on icon "button" at bounding box center [384, 72] width 5 height 5
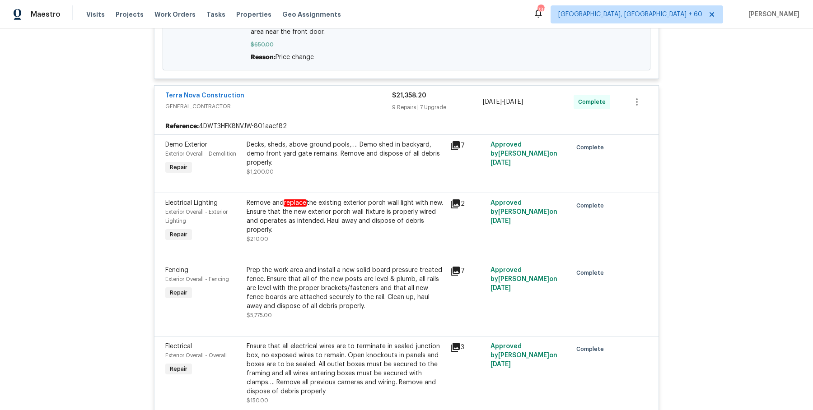
scroll to position [810, 0]
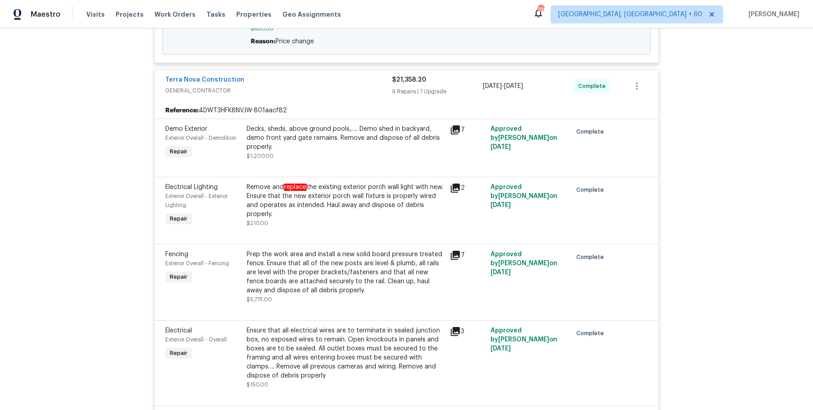
click at [312, 134] on div "Decks, sheds, above ground pools,…. Demo shed in backyard, demo front yard gate…" at bounding box center [346, 138] width 198 height 27
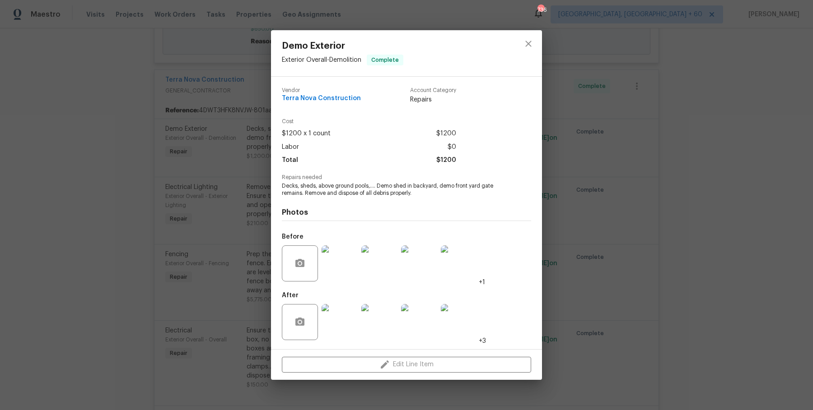
click at [160, 193] on div "Demo Exterior Exterior Overall - Demolition Complete Vendor Terra Nova Construc…" at bounding box center [406, 205] width 813 height 410
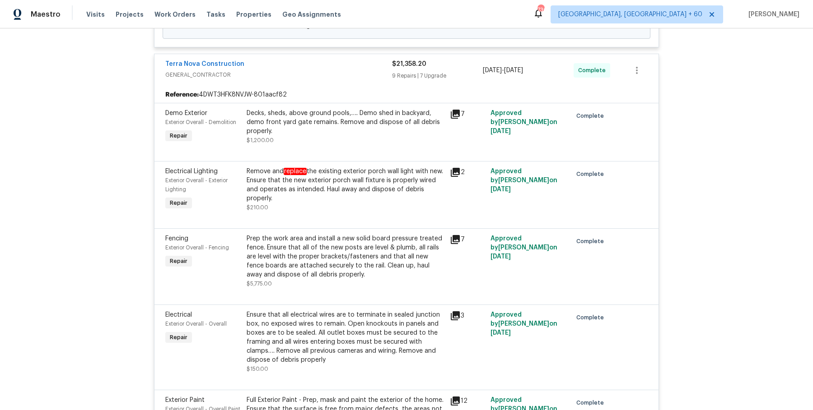
scroll to position [831, 0]
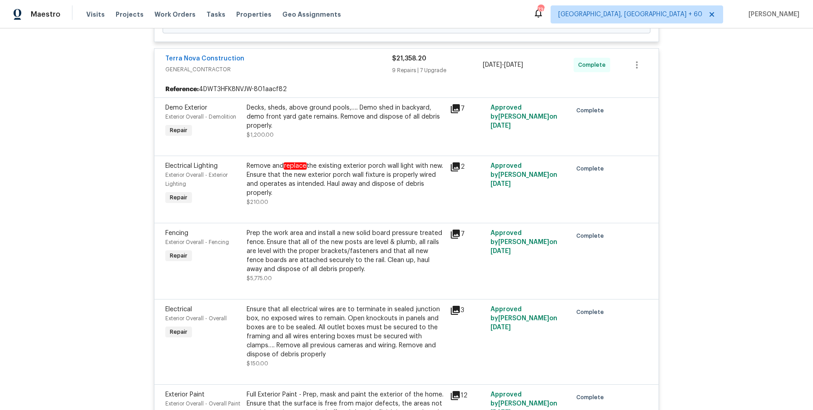
click at [337, 261] on div "Prep the work area and install a new solid board pressure treated fence. Ensure…" at bounding box center [346, 251] width 198 height 45
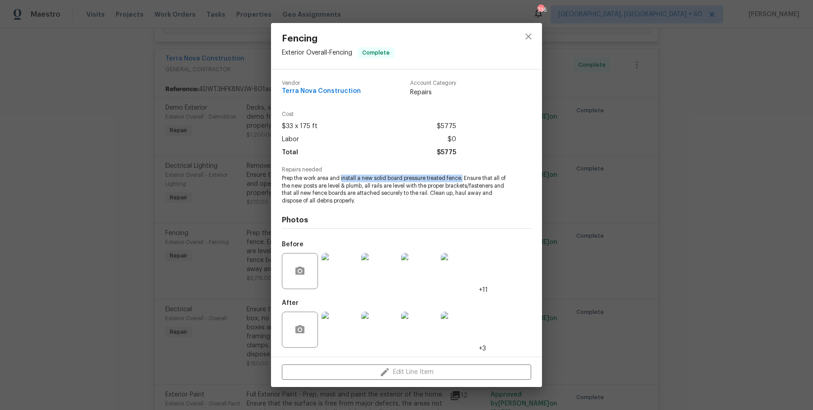
drag, startPoint x: 342, startPoint y: 178, endPoint x: 462, endPoint y: 181, distance: 120.6
click at [462, 181] on span "Prep the work area and install a new solid board pressure treated fence. Ensure…" at bounding box center [394, 190] width 224 height 30
copy span "install a new solid board pressure treated fence."
click at [215, 180] on div "Fencing Exterior Overall - Fencing Complete Vendor Terra Nova Construction Acco…" at bounding box center [406, 205] width 813 height 410
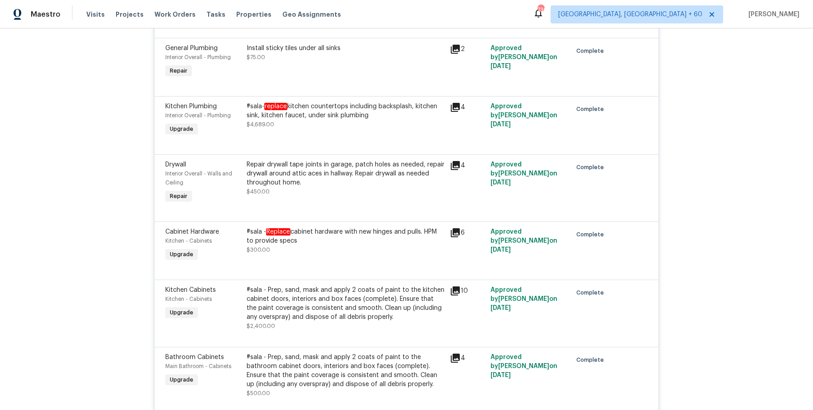
scroll to position [1570, 0]
click at [339, 115] on div "#sala- replace kitchen countertops including backsplash, kitchen sink, kitchen …" at bounding box center [346, 110] width 198 height 18
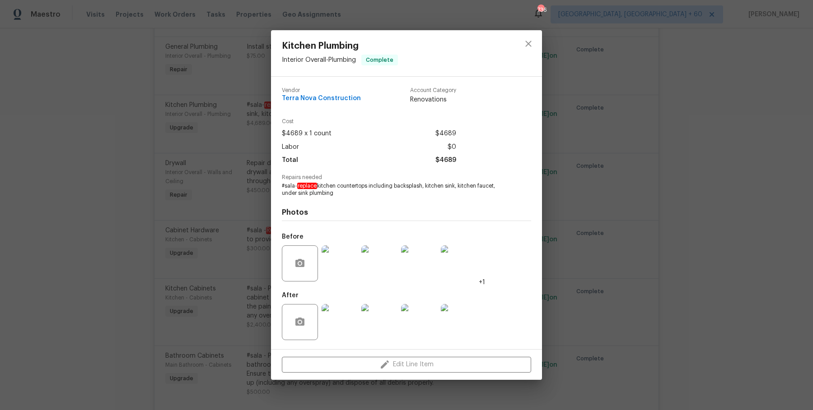
drag, startPoint x: 299, startPoint y: 186, endPoint x: 449, endPoint y: 192, distance: 150.0
click at [449, 192] on span "#sala- replace kitchen countertops including backsplash, kitchen sink, kitchen …" at bounding box center [394, 189] width 224 height 15
copy span "eplace kitchen countertops including backsplash, kitchen sink, kitchen faucet, …"
click at [163, 155] on div "Kitchen Plumbing Interior Overall - Plumbing Complete Vendor Terra Nova Constru…" at bounding box center [406, 205] width 813 height 410
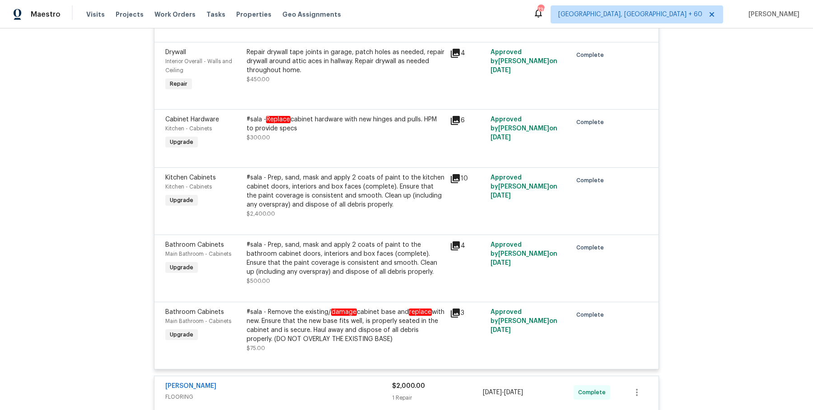
scroll to position [1714, 0]
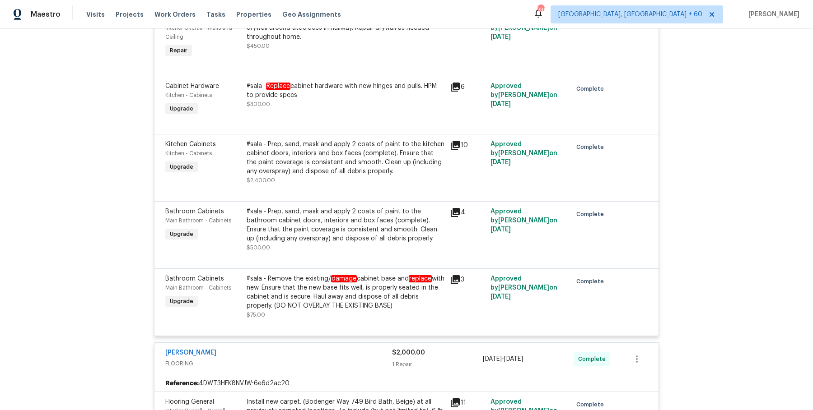
click at [348, 160] on div "#sala - Prep, sand, mask and apply 2 coats of paint to the kitchen cabinet door…" at bounding box center [346, 158] width 198 height 36
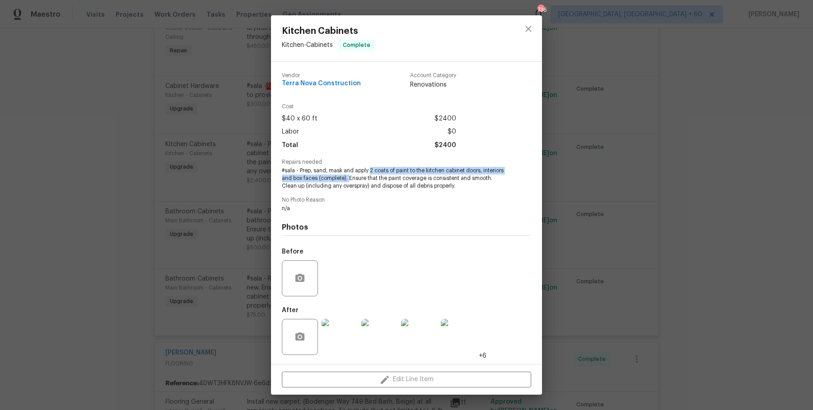
drag, startPoint x: 370, startPoint y: 172, endPoint x: 349, endPoint y: 180, distance: 22.1
click at [349, 180] on span "#sala - Prep, sand, mask and apply 2 coats of paint to the kitchen cabinet door…" at bounding box center [394, 178] width 224 height 23
copy span "2 coats of paint to the kitchen cabinet doors, interiors and box faces (complet…"
click at [151, 102] on div "Kitchen Cabinets Kitchen - Cabinets Complete Vendor Terra Nova Construction Acc…" at bounding box center [406, 205] width 813 height 410
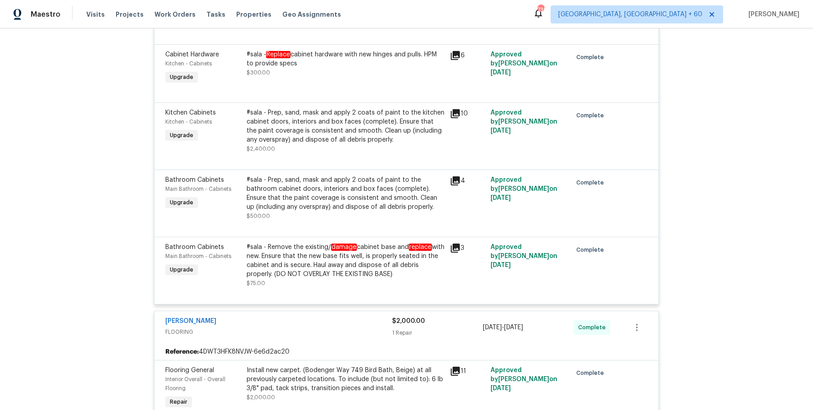
scroll to position [1747, 0]
click at [343, 210] on div "#sala - Prep, sand, mask and apply 2 coats of paint to the bathroom cabinet doo…" at bounding box center [346, 193] width 198 height 36
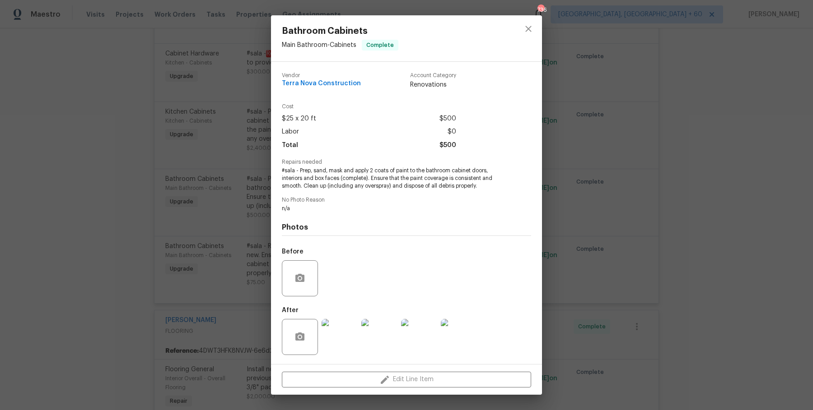
click at [231, 211] on div "Bathroom Cabinets Main Bathroom - Cabinets Complete Vendor Terra Nova Construct…" at bounding box center [406, 205] width 813 height 410
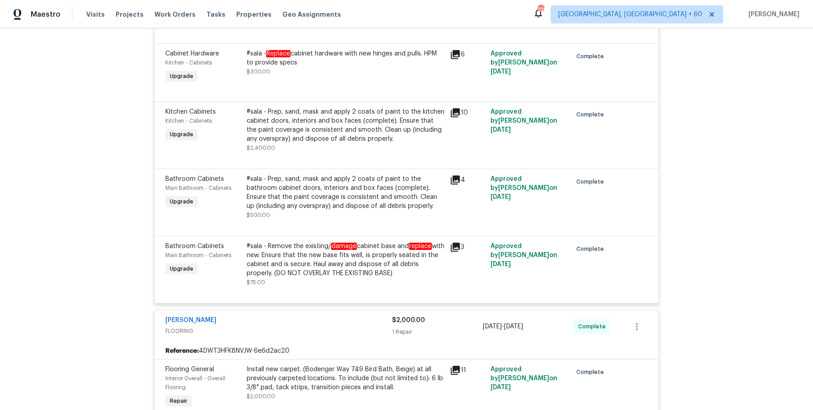
click at [315, 120] on div "#sala - Prep, sand, mask and apply 2 coats of paint to the kitchen cabinet door…" at bounding box center [346, 125] width 198 height 36
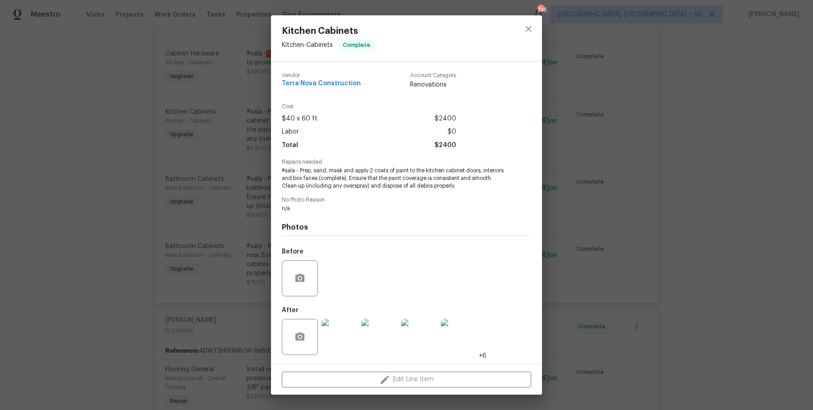
click at [255, 205] on div "Kitchen Cabinets Kitchen - Cabinets Complete Vendor Terra Nova Construction Acc…" at bounding box center [406, 205] width 813 height 410
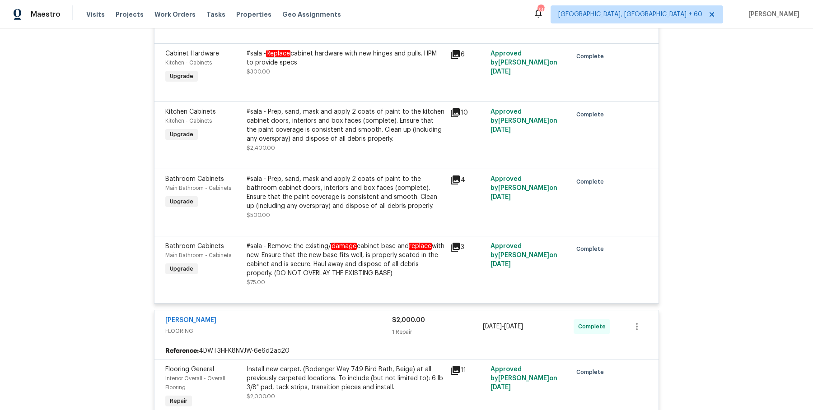
click at [283, 258] on div "#sala - Remove the existing/ damage cabinet base and replace with new. Ensure t…" at bounding box center [346, 260] width 198 height 36
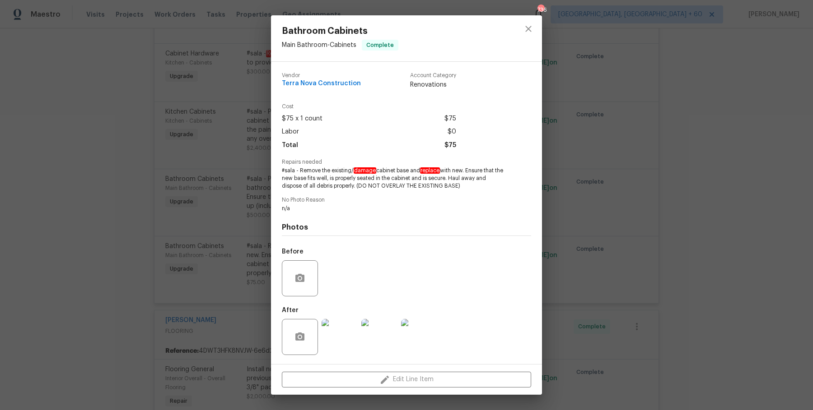
click at [120, 182] on div "Bathroom Cabinets Main Bathroom - Cabinets Complete Vendor Terra Nova Construct…" at bounding box center [406, 205] width 813 height 410
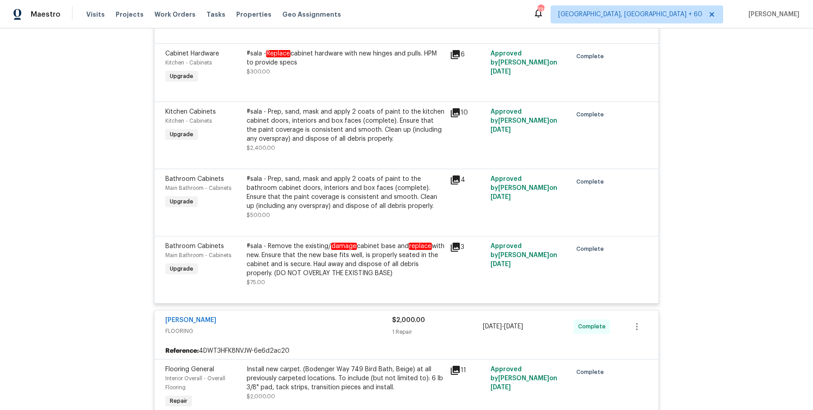
click at [310, 191] on div "#sala - Prep, sand, mask and apply 2 coats of paint to the bathroom cabinet doo…" at bounding box center [346, 193] width 198 height 36
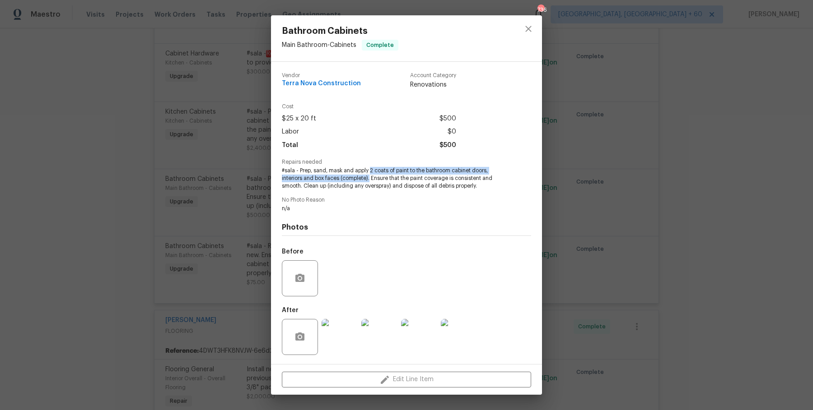
click at [370, 175] on span "#sala - Prep, sand, mask and apply 2 coats of paint to the bathroom cabinet doo…" at bounding box center [394, 178] width 224 height 23
copy span "2 coats of paint to the bathroom cabinet doors, interiors and box faces (comple…"
click at [216, 177] on div "Bathroom Cabinets Main Bathroom - Cabinets Complete Vendor Terra Nova Construct…" at bounding box center [406, 205] width 813 height 410
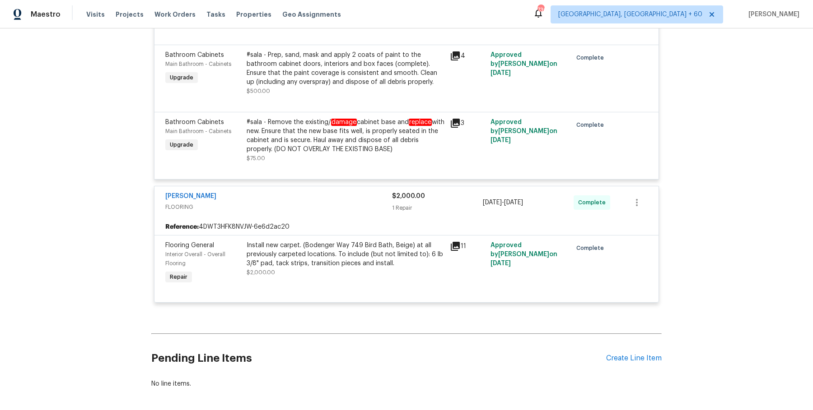
scroll to position [1911, 0]
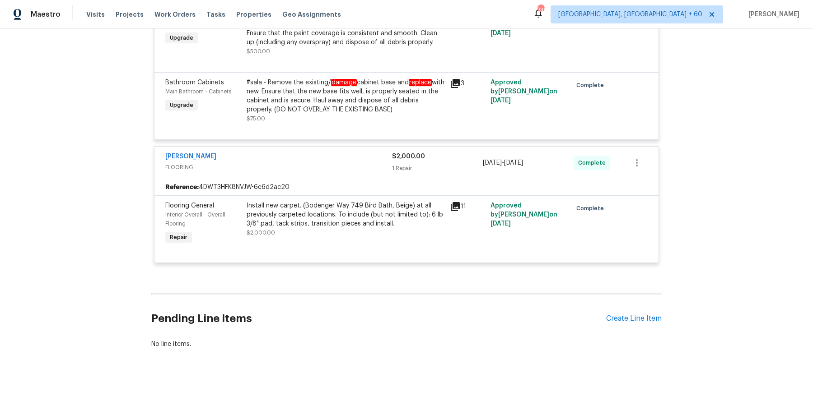
click at [291, 218] on div "Install new carpet. (Bodenger Way 749 Bird Bath, Beige) at all previously carpe…" at bounding box center [346, 214] width 198 height 27
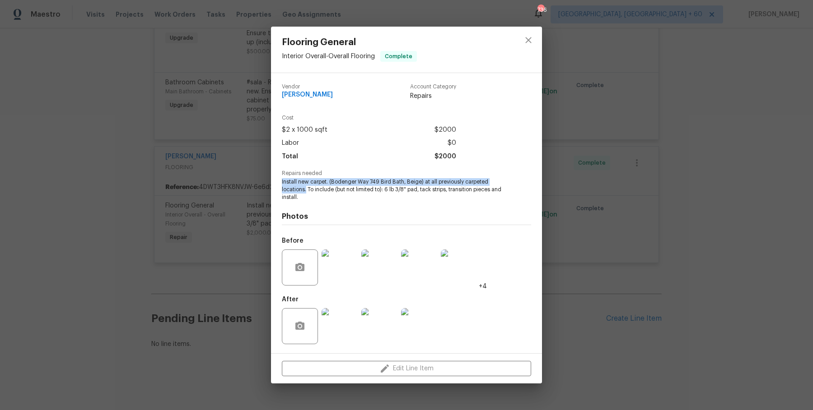
drag, startPoint x: 280, startPoint y: 184, endPoint x: 306, endPoint y: 188, distance: 25.7
click at [306, 188] on div "Vendor Sherwin Williams Account Category Repairs Cost $2 x 1000 sqft $2000 Labo…" at bounding box center [406, 213] width 271 height 280
copy span "Install new carpet. (Bodenger Way 749 Bird Bath, Beige) at all previously carpe…"
click at [84, 168] on div "Flooring General Interior Overall - Overall Flooring Complete Vendor Sherwin Wi…" at bounding box center [406, 205] width 813 height 410
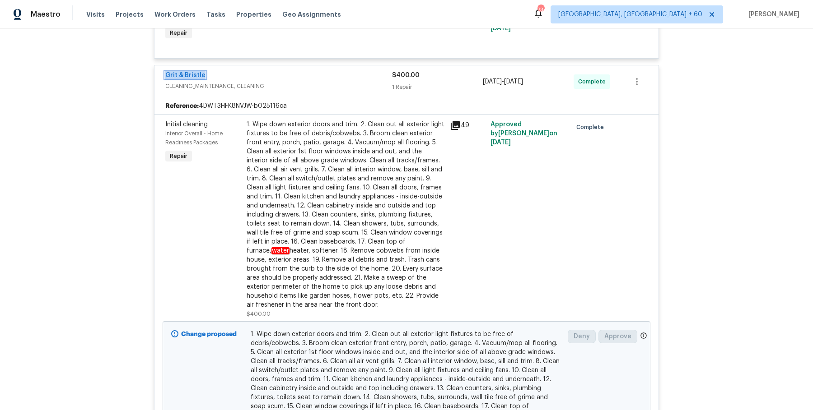
scroll to position [0, 0]
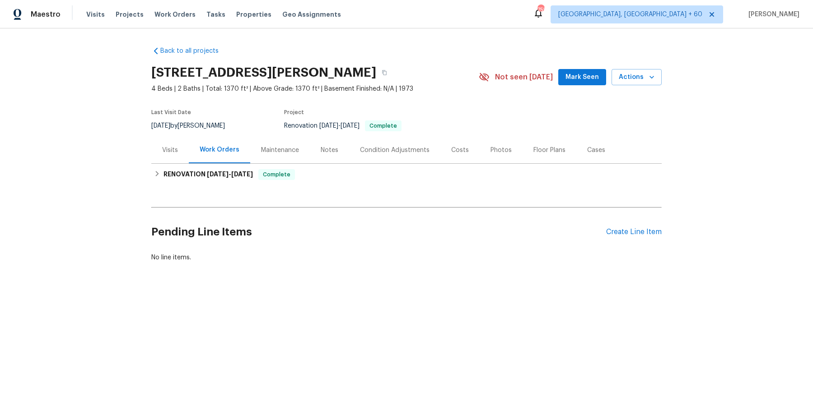
click at [167, 140] on div "Visits" at bounding box center [169, 150] width 37 height 27
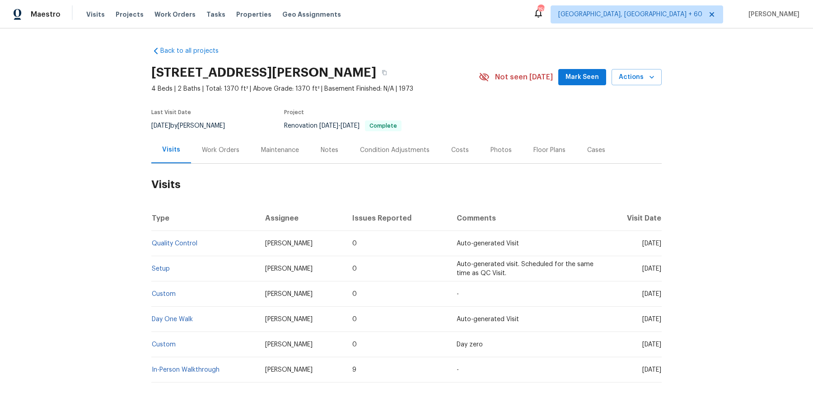
click at [166, 263] on td "Setup" at bounding box center [204, 268] width 107 height 25
click at [166, 265] on td "Setup" at bounding box center [204, 268] width 107 height 25
click at [165, 269] on link "Setup" at bounding box center [161, 269] width 18 height 6
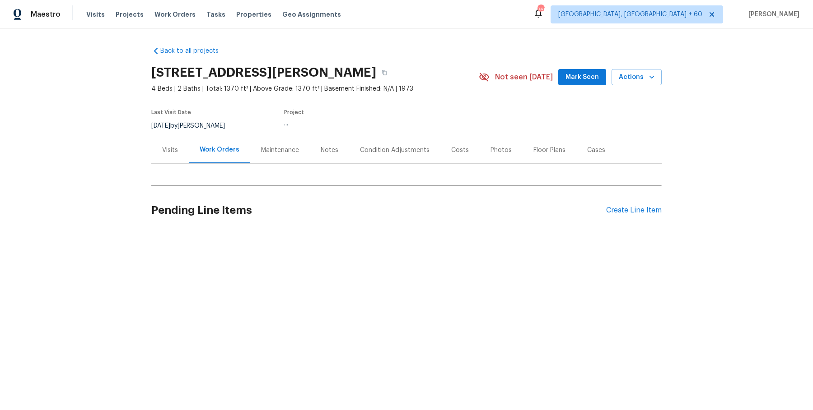
click at [169, 160] on div "Visits" at bounding box center [169, 150] width 37 height 27
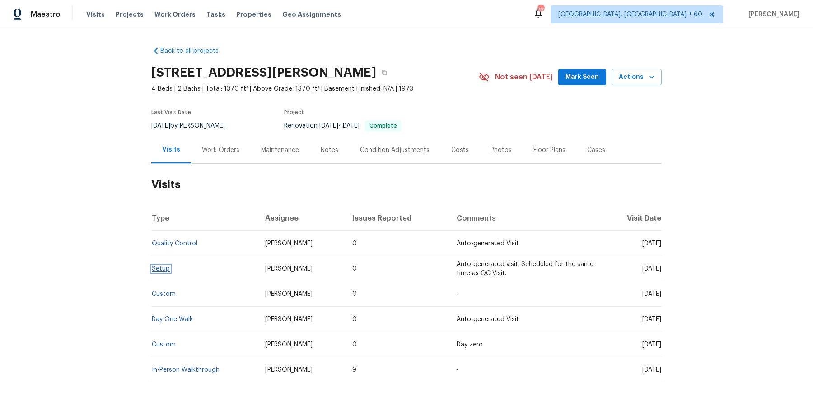
click at [166, 267] on link "Setup" at bounding box center [161, 269] width 18 height 6
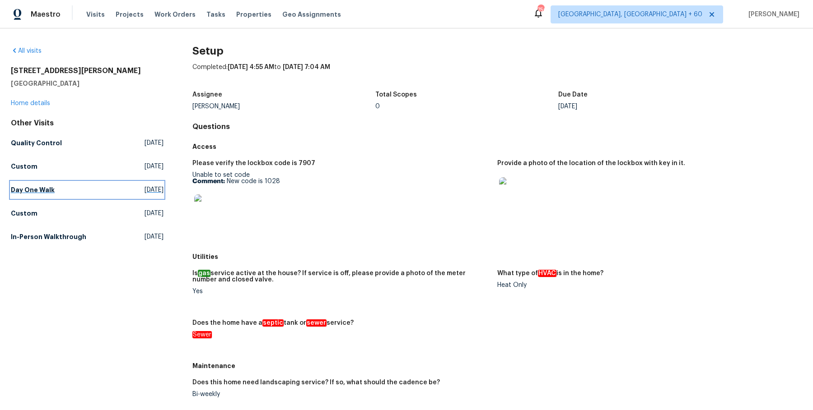
click at [40, 197] on link "Day One Walk Wed, Aug 13 2025" at bounding box center [87, 190] width 153 height 16
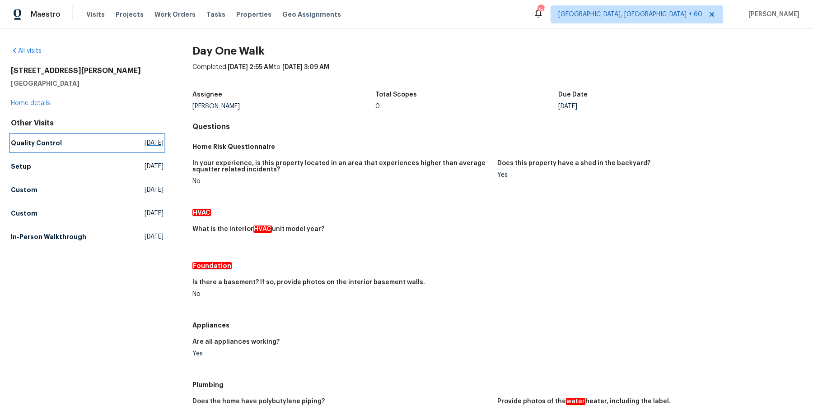
click at [47, 144] on h5 "Quality Control" at bounding box center [36, 143] width 51 height 9
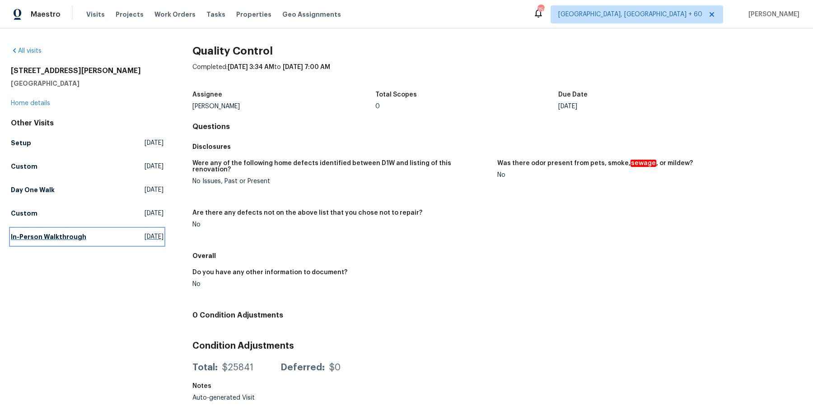
click at [59, 240] on h5 "In-Person Walkthrough" at bounding box center [48, 237] width 75 height 9
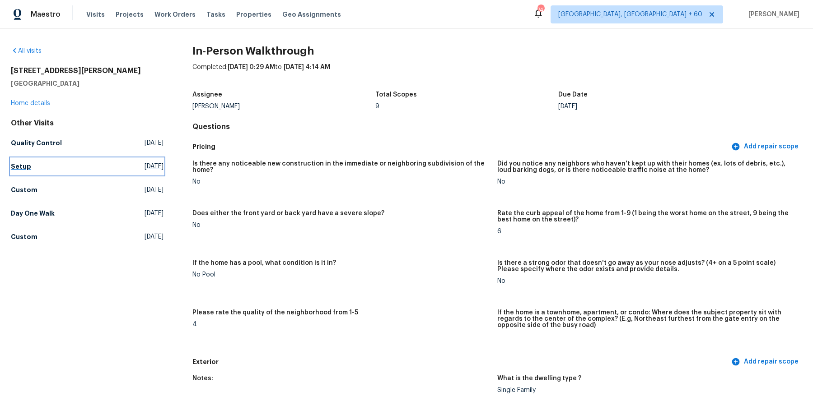
click at [27, 173] on link "Setup Thu, Sep 04 2025" at bounding box center [87, 166] width 153 height 16
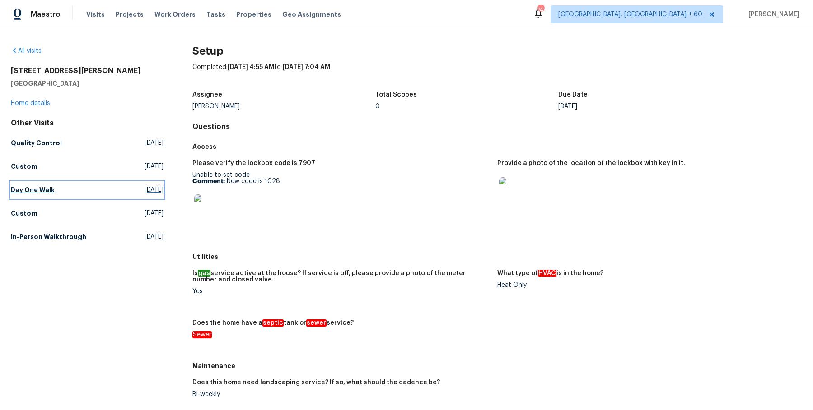
click at [54, 186] on link "Day One Walk Wed, Aug 13 2025" at bounding box center [87, 190] width 153 height 16
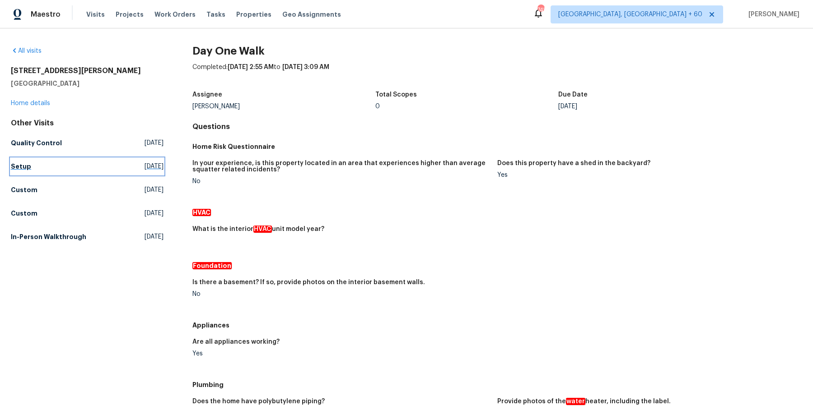
click at [20, 159] on link "Setup Thu, Sep 04 2025" at bounding box center [87, 166] width 153 height 16
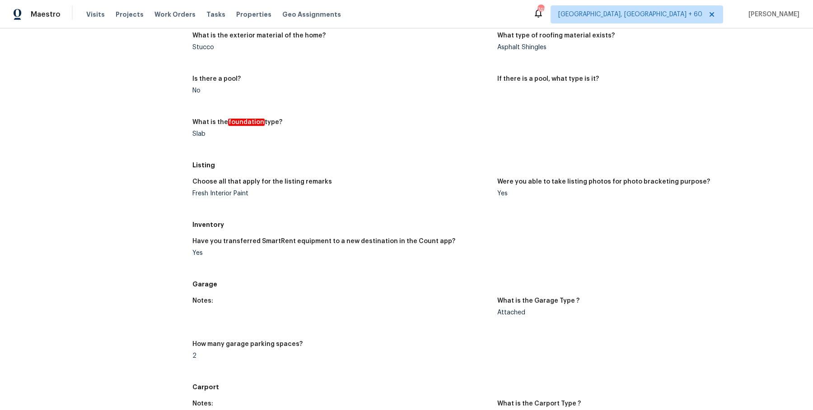
scroll to position [556, 0]
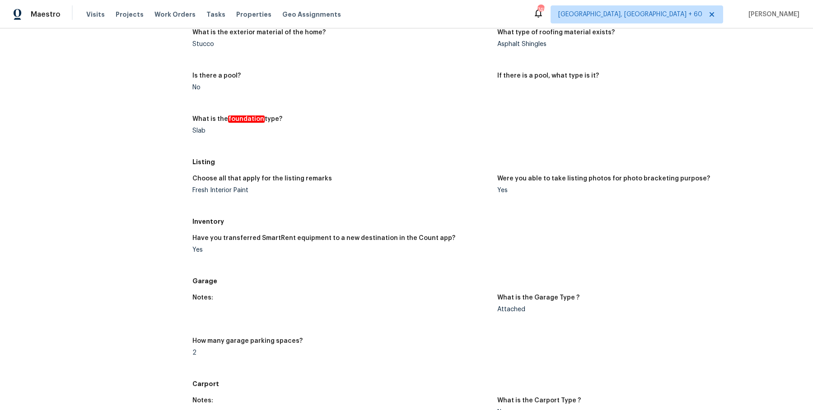
click at [531, 47] on figure "What type of roofing material exists? Asphalt Shingles" at bounding box center [649, 45] width 305 height 33
click at [536, 46] on div "Asphalt Shingles" at bounding box center [646, 44] width 298 height 6
copy div "Shingles"
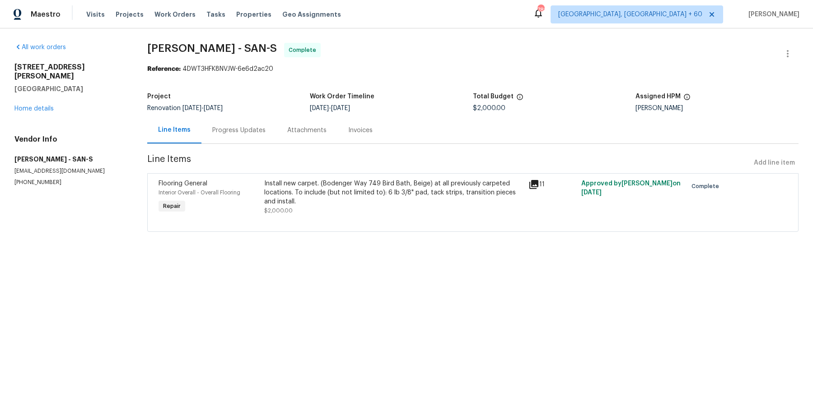
click at [245, 39] on div "All work orders [STREET_ADDRESS][PERSON_NAME] Home details Vendor Info [PERSON_…" at bounding box center [406, 142] width 813 height 229
copy span "[PERSON_NAME] - SAN-S"
drag, startPoint x: 13, startPoint y: 147, endPoint x: 57, endPoint y: 192, distance: 62.9
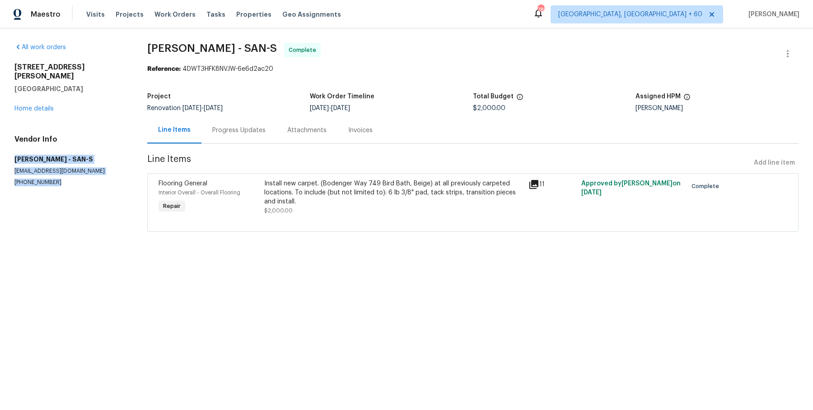
click at [57, 192] on div "All work orders [STREET_ADDRESS][PERSON_NAME] Home details Vendor Info [PERSON_…" at bounding box center [406, 142] width 813 height 229
copy div "[PERSON_NAME] - SAN-S [EMAIL_ADDRESS][DOMAIN_NAME] [PHONE_NUMBER]"
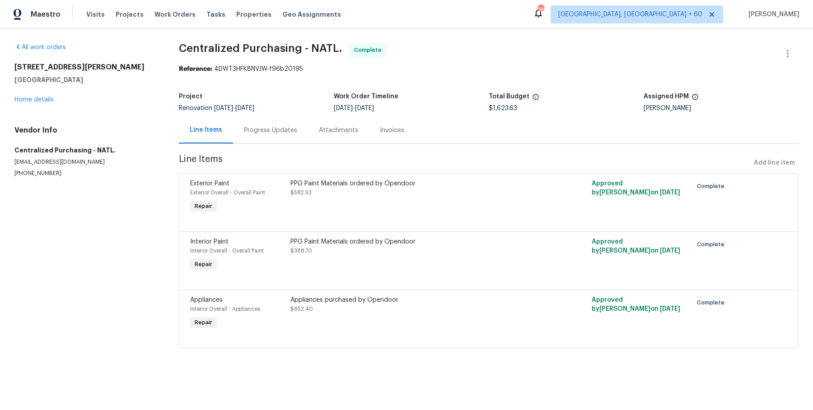
click at [258, 47] on span "Centralized Purchasing - NATL." at bounding box center [260, 48] width 163 height 11
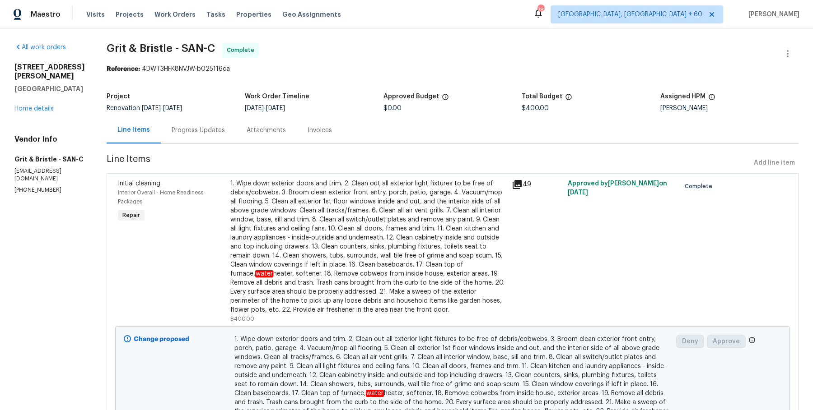
click at [189, 43] on span "Grit & Bristle - SAN-C" at bounding box center [161, 48] width 108 height 11
copy span "Grit & Bristle - SAN-C"
drag, startPoint x: 8, startPoint y: 144, endPoint x: 40, endPoint y: 187, distance: 53.3
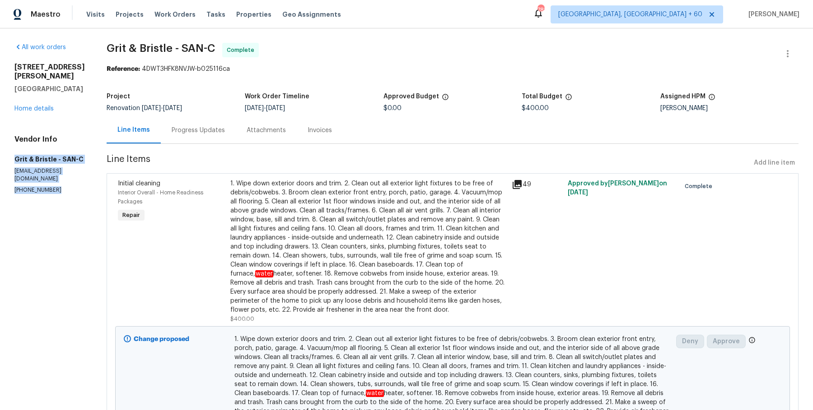
click at [40, 187] on div "All work orders [STREET_ADDRESS][PERSON_NAME] Home details Vendor Info Grit & B…" at bounding box center [406, 260] width 813 height 465
copy div "Grit & Bristle - SAN-C [EMAIL_ADDRESS][DOMAIN_NAME] [PHONE_NUMBER]"
